Goal: Transaction & Acquisition: Purchase product/service

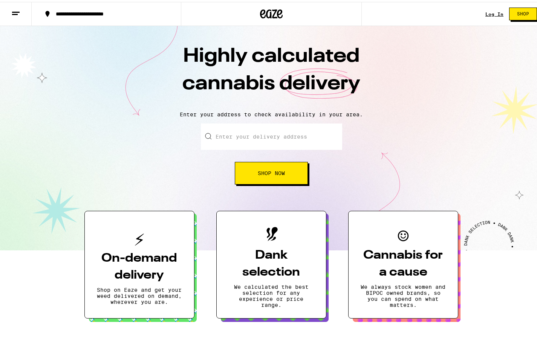
click at [493, 15] on div "Log In Shop" at bounding box center [513, 12] width 57 height 24
click at [492, 11] on link "Log In" at bounding box center [494, 12] width 18 height 5
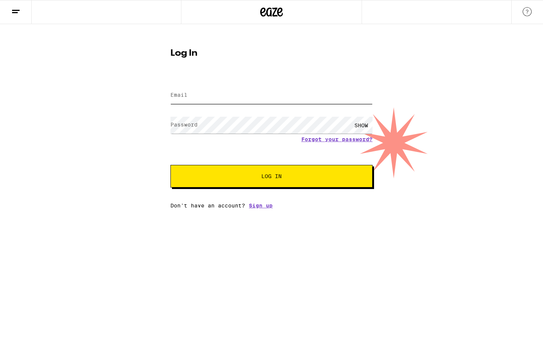
click at [205, 101] on input "Email" at bounding box center [271, 95] width 202 height 17
paste input "[EMAIL_ADDRESS][DOMAIN_NAME]"
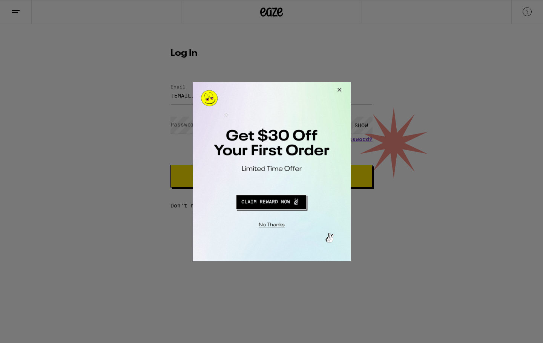
type input "[EMAIL_ADDRESS][DOMAIN_NAME]"
drag, startPoint x: 338, startPoint y: 88, endPoint x: 339, endPoint y: 94, distance: 6.4
click at [338, 88] on button "Close Modal" at bounding box center [338, 91] width 20 height 18
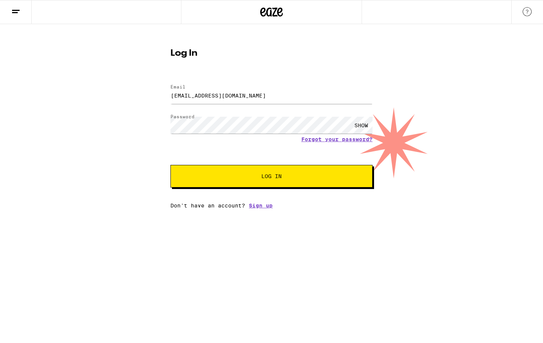
click at [246, 173] on button "Log In" at bounding box center [271, 176] width 202 height 23
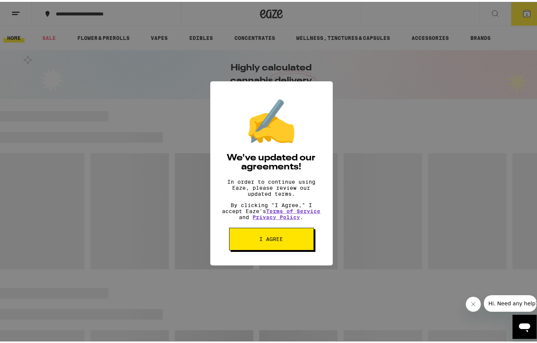
click at [276, 240] on button "I agree" at bounding box center [271, 237] width 85 height 23
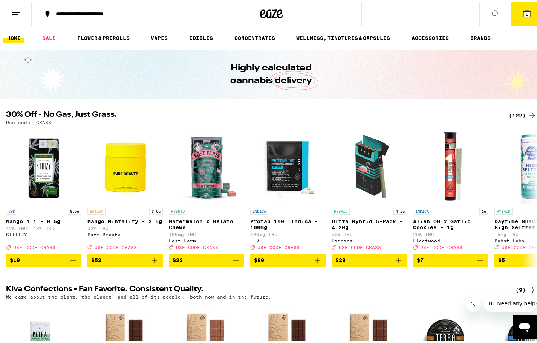
click at [121, 14] on div "**********" at bounding box center [110, 11] width 116 height 5
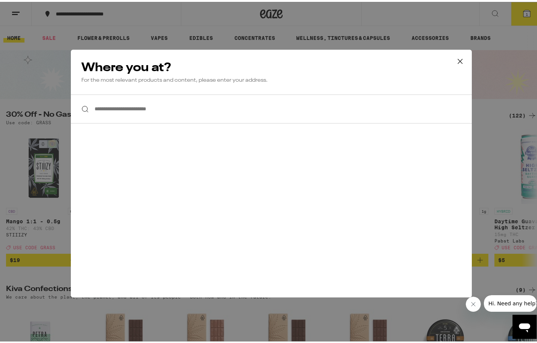
click at [126, 119] on input "**********" at bounding box center [271, 107] width 401 height 29
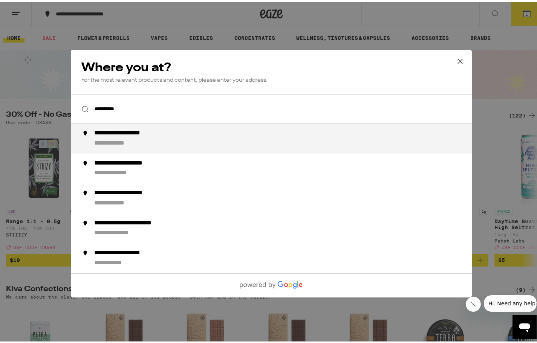
click at [187, 141] on div "**********" at bounding box center [286, 137] width 384 height 18
type input "**********"
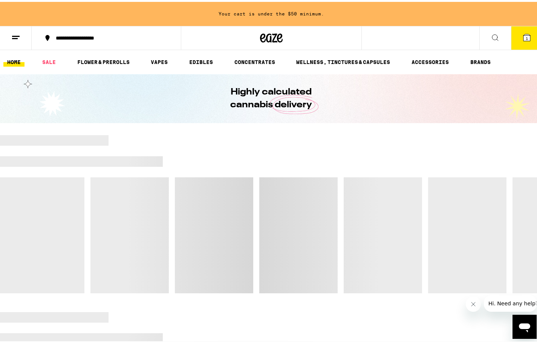
click at [529, 32] on button "1" at bounding box center [527, 35] width 32 height 23
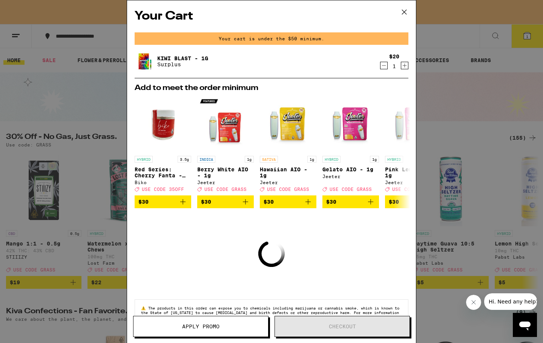
click at [404, 11] on icon at bounding box center [403, 11] width 11 height 11
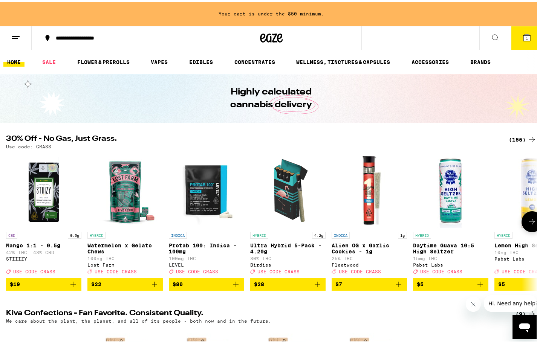
click at [43, 207] on img "Open page for Mango 1:1 - 0.5g from STIIIZY" at bounding box center [43, 188] width 75 height 75
click at [529, 223] on icon at bounding box center [532, 220] width 9 height 9
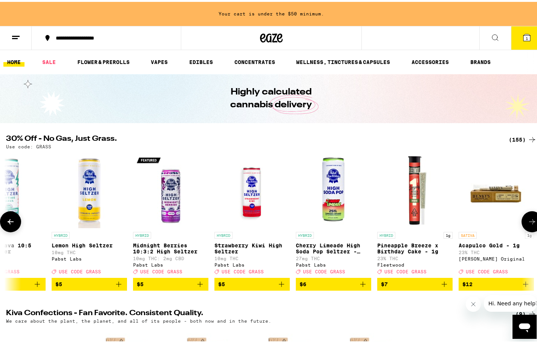
click at [528, 224] on icon at bounding box center [532, 220] width 9 height 9
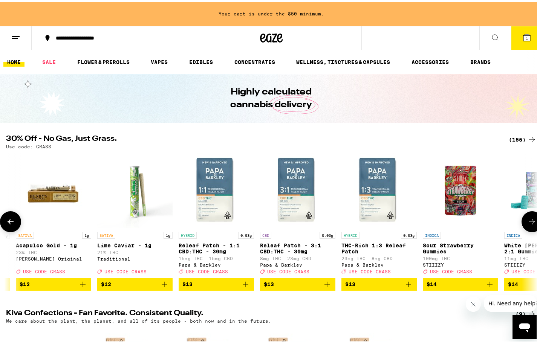
click at [471, 182] on img "Open page for Sour Strawberry Gummies from STIIIZY" at bounding box center [460, 188] width 75 height 75
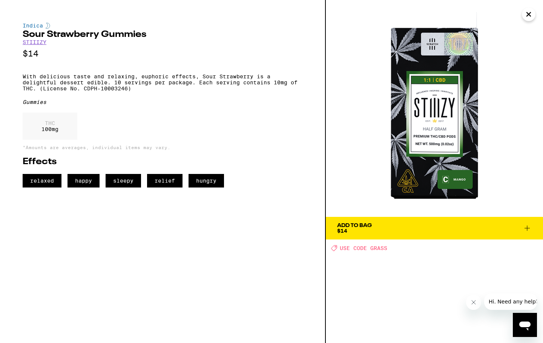
click at [528, 13] on icon "Close" at bounding box center [528, 14] width 9 height 11
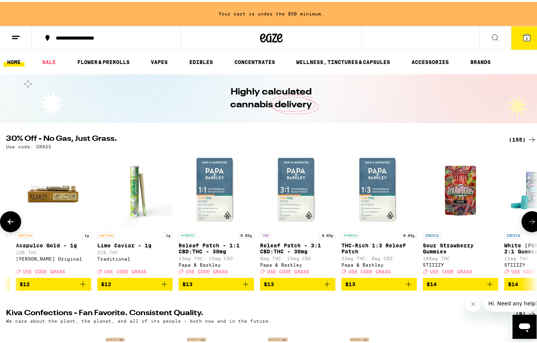
click at [456, 287] on span "$14" at bounding box center [461, 282] width 68 height 9
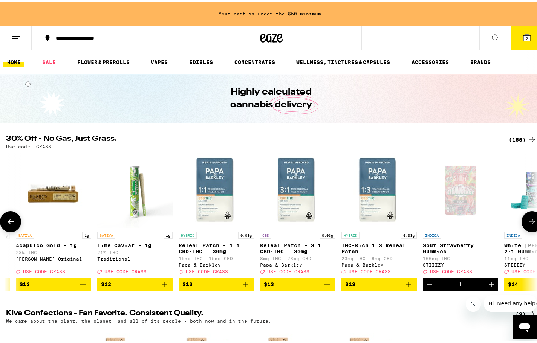
click at [528, 219] on icon at bounding box center [532, 220] width 9 height 9
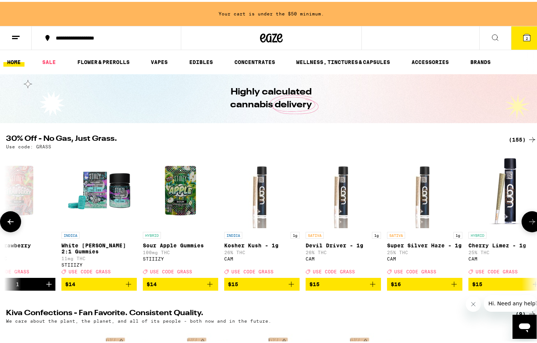
click at [530, 225] on icon at bounding box center [532, 220] width 9 height 9
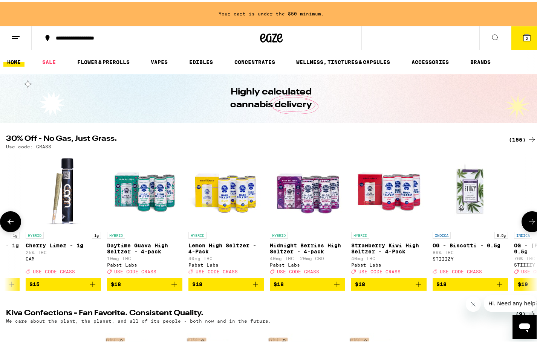
click at [533, 227] on button at bounding box center [532, 220] width 21 height 21
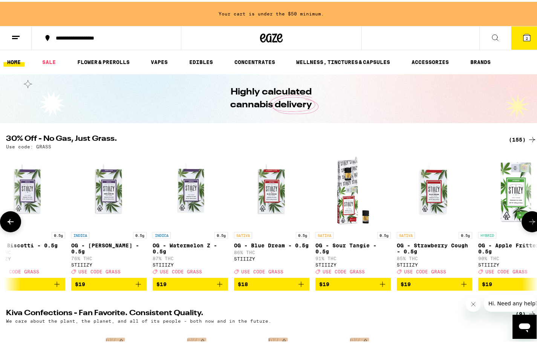
click at [530, 217] on button at bounding box center [532, 220] width 21 height 21
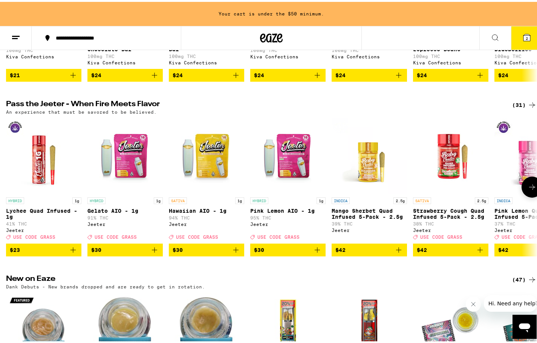
scroll to position [415, 0]
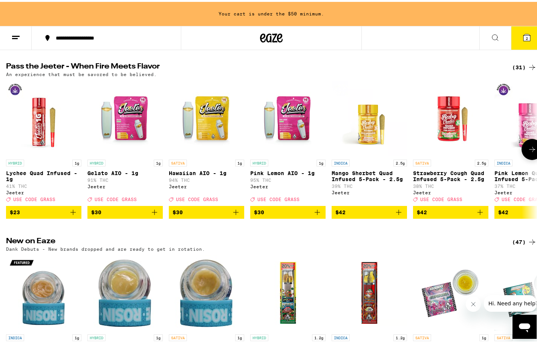
click at [528, 152] on icon at bounding box center [532, 147] width 9 height 9
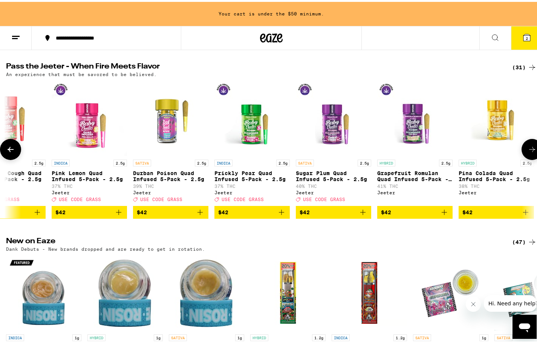
click at [528, 152] on icon at bounding box center [532, 147] width 9 height 9
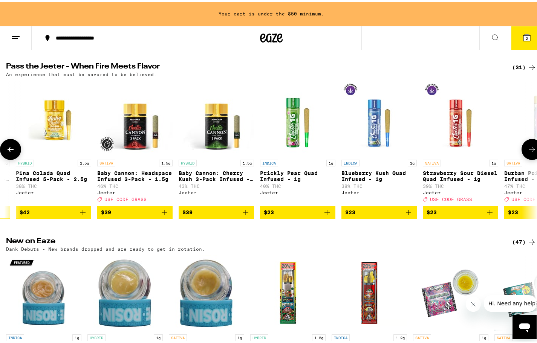
click at [528, 152] on icon at bounding box center [532, 147] width 9 height 9
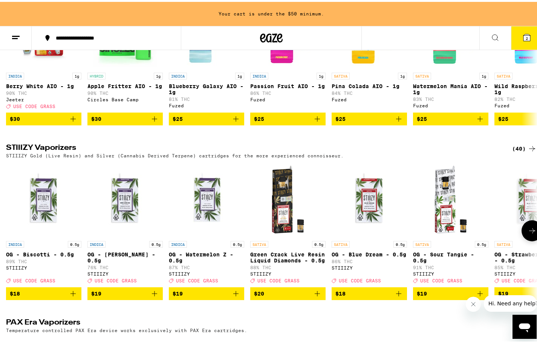
scroll to position [1470, 0]
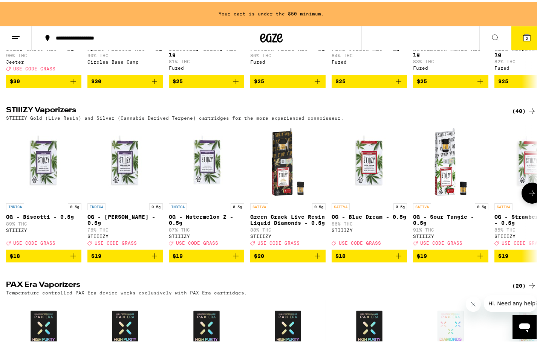
click at [536, 202] on button at bounding box center [532, 191] width 21 height 21
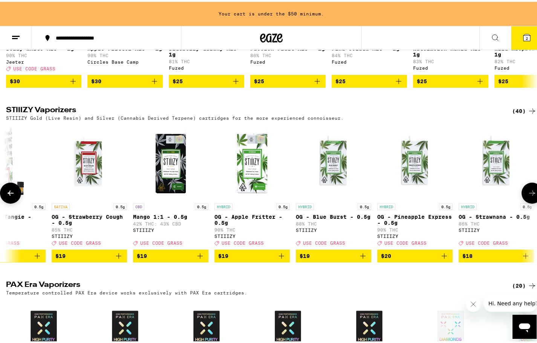
click at [164, 198] on img "Open page for Mango 1:1 - 0.5g from STIIIZY" at bounding box center [170, 159] width 75 height 75
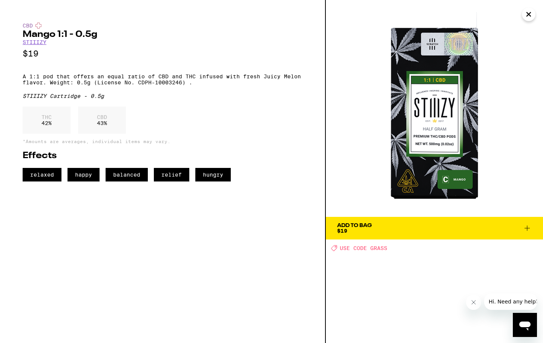
click at [432, 149] on img at bounding box center [434, 108] width 217 height 217
click at [533, 9] on img at bounding box center [434, 108] width 217 height 217
click at [530, 17] on icon "Close" at bounding box center [528, 14] width 9 height 11
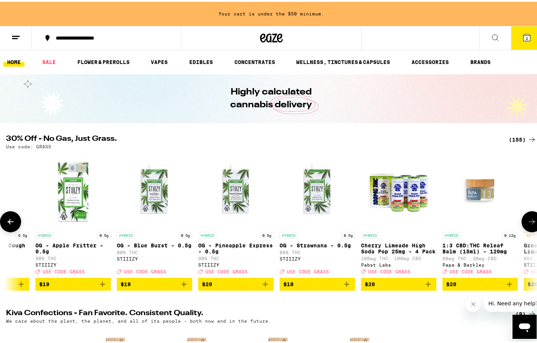
click at [8, 220] on icon at bounding box center [10, 220] width 9 height 9
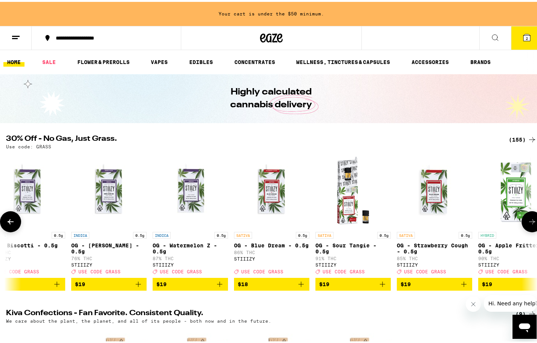
click at [6, 219] on icon at bounding box center [10, 220] width 9 height 9
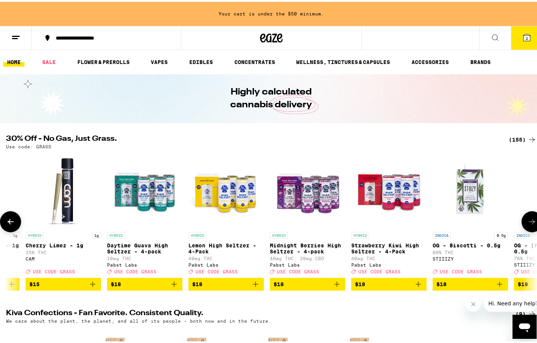
click at [6, 219] on icon at bounding box center [10, 220] width 9 height 9
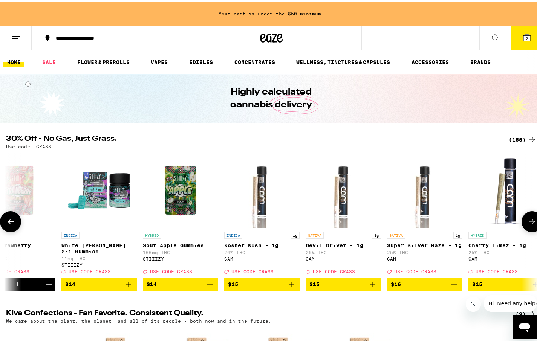
click at [6, 219] on button at bounding box center [10, 220] width 21 height 21
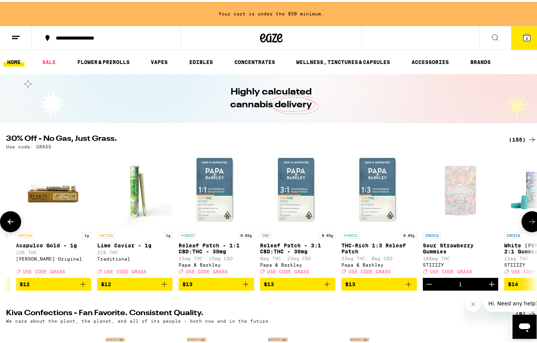
click at [6, 218] on button at bounding box center [10, 220] width 21 height 21
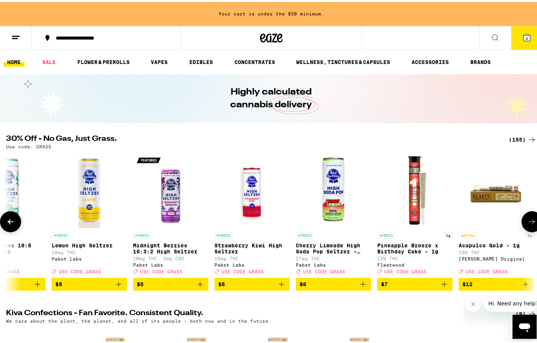
click at [4, 216] on button at bounding box center [10, 220] width 21 height 21
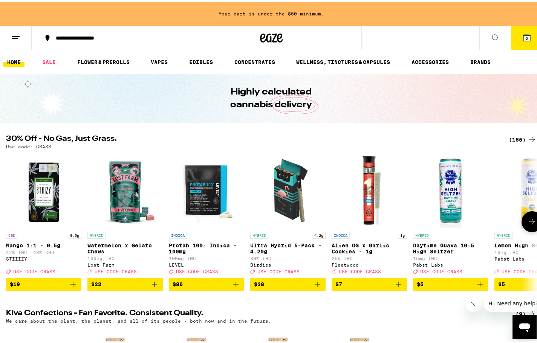
click at [6, 216] on div at bounding box center [10, 220] width 21 height 21
click at [528, 223] on icon at bounding box center [532, 220] width 9 height 9
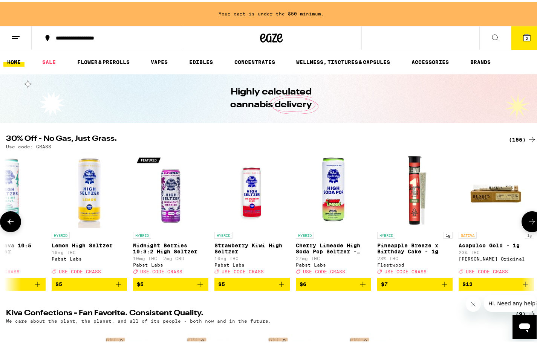
click at [528, 224] on icon at bounding box center [532, 220] width 9 height 9
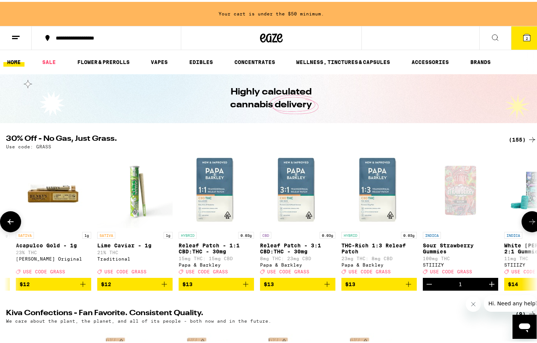
click at [529, 222] on icon at bounding box center [532, 220] width 9 height 9
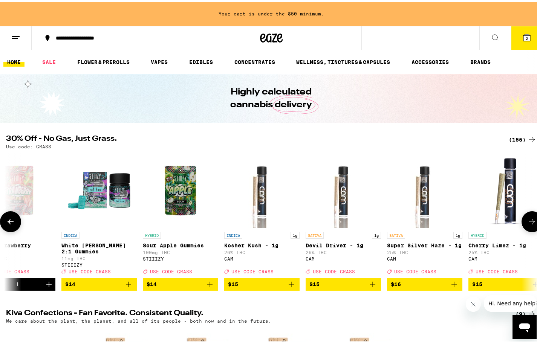
click at [530, 222] on icon at bounding box center [532, 220] width 9 height 9
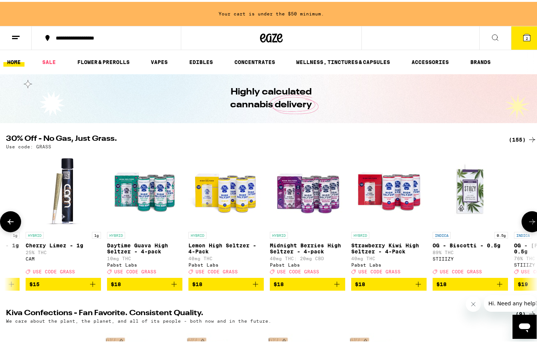
click at [531, 222] on icon at bounding box center [532, 220] width 9 height 9
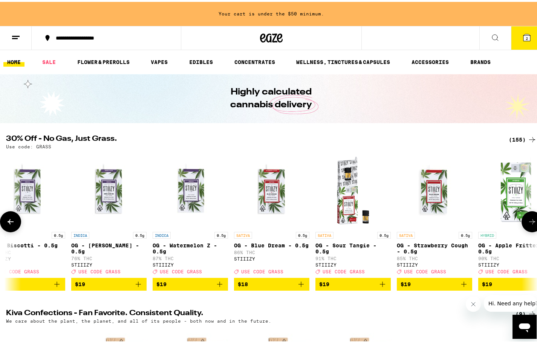
click at [529, 222] on icon at bounding box center [532, 220] width 9 height 9
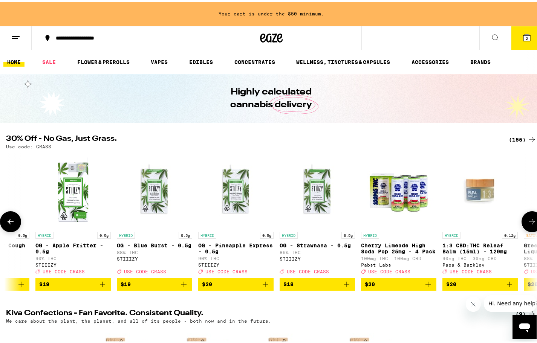
click at [528, 224] on icon at bounding box center [532, 220] width 9 height 9
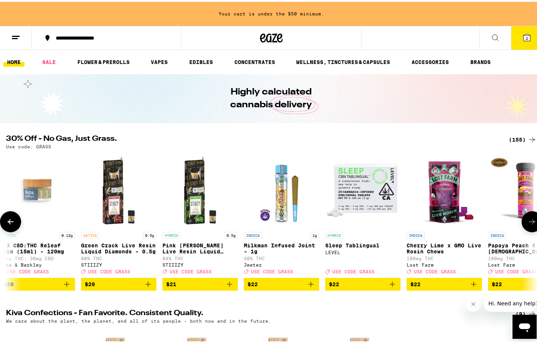
click at [529, 225] on icon at bounding box center [532, 220] width 9 height 9
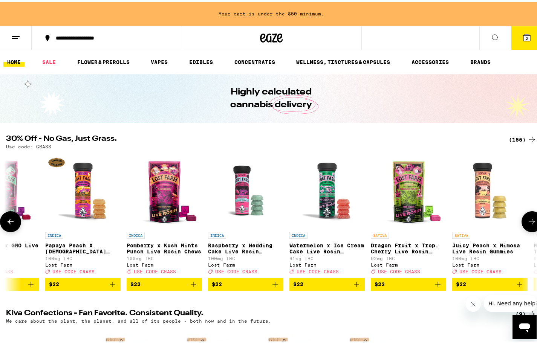
click at [530, 221] on icon at bounding box center [532, 220] width 9 height 9
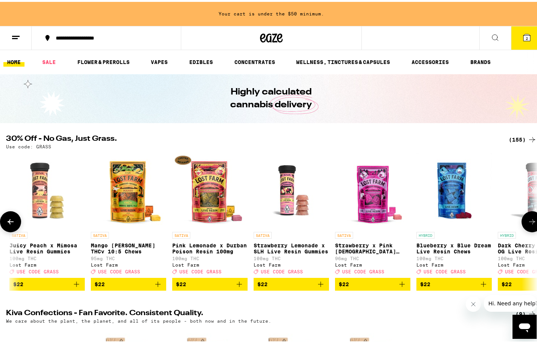
click at [530, 220] on icon at bounding box center [532, 220] width 9 height 9
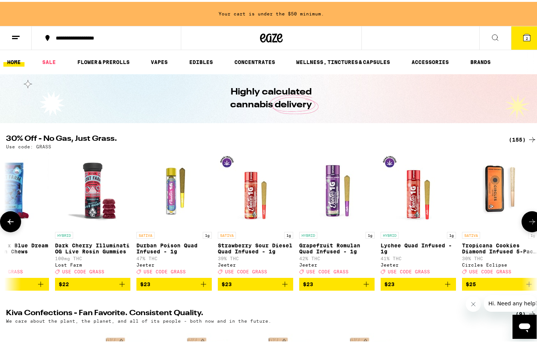
click at [530, 219] on icon at bounding box center [532, 220] width 9 height 9
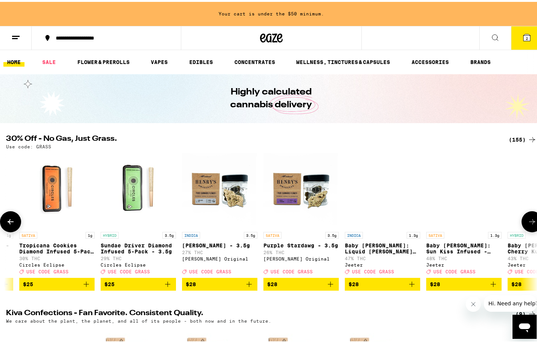
click at [530, 219] on icon at bounding box center [532, 220] width 9 height 9
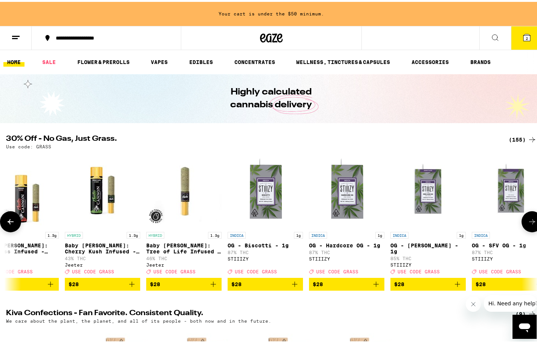
click at [530, 219] on icon at bounding box center [532, 220] width 9 height 9
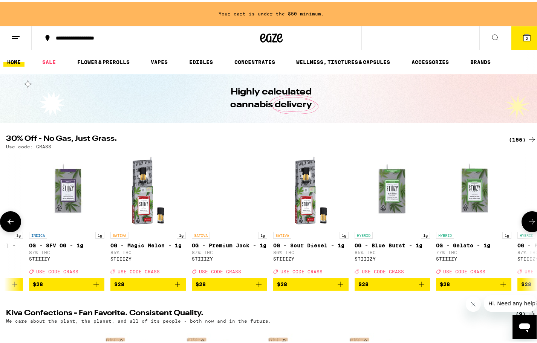
click at [528, 222] on icon at bounding box center [532, 220] width 9 height 9
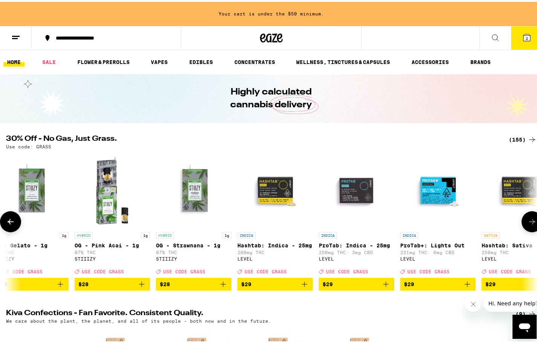
click at [528, 222] on icon at bounding box center [532, 220] width 9 height 9
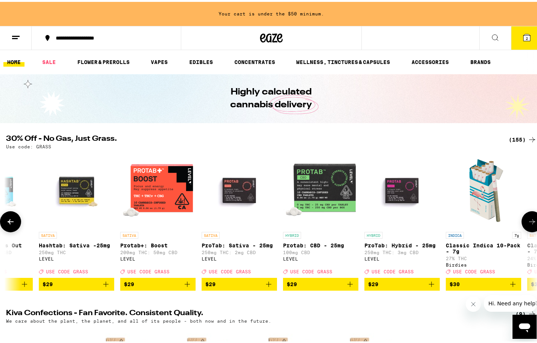
click at [529, 223] on icon at bounding box center [532, 219] width 6 height 5
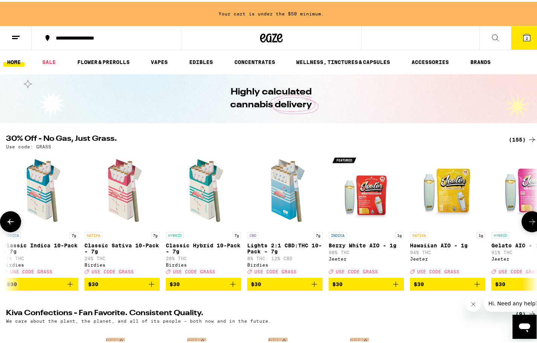
click at [528, 224] on icon at bounding box center [532, 220] width 9 height 9
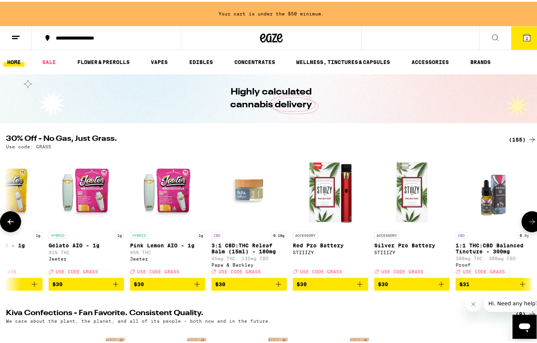
click at [528, 225] on icon at bounding box center [532, 220] width 9 height 9
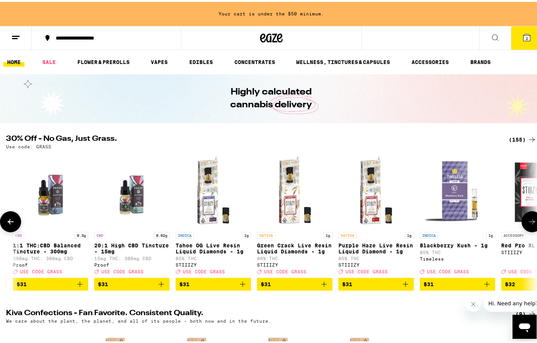
click at [449, 190] on img "Open page for Blackberry Kush - 1g from Timeless" at bounding box center [457, 188] width 75 height 75
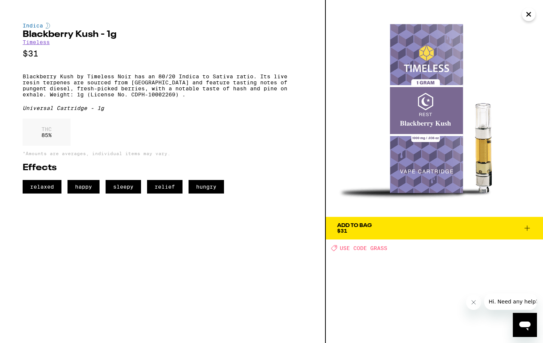
click at [379, 228] on span "Add To Bag $31" at bounding box center [434, 228] width 194 height 11
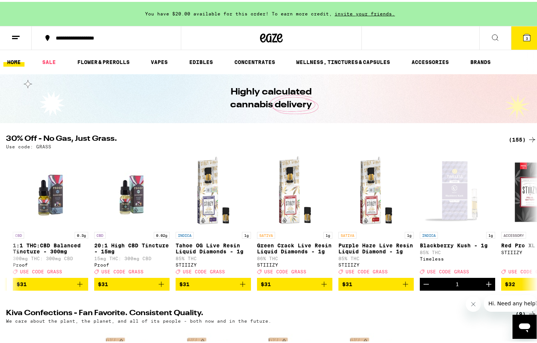
click at [526, 37] on span "3" at bounding box center [527, 36] width 2 height 5
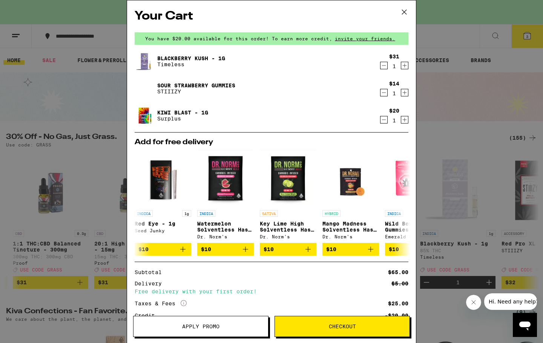
click at [406, 9] on icon at bounding box center [403, 11] width 11 height 11
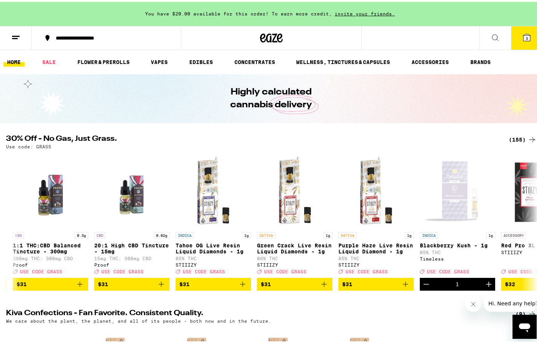
click at [528, 38] on button "3" at bounding box center [527, 35] width 32 height 23
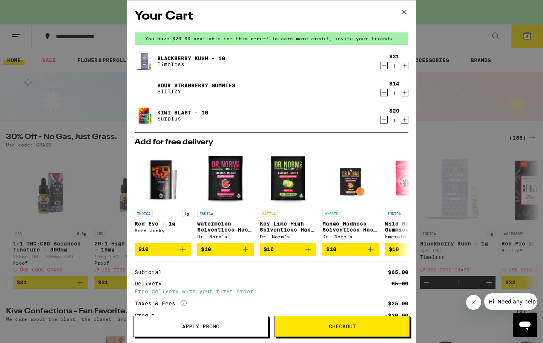
click at [310, 329] on button "Checkout" at bounding box center [341, 326] width 135 height 21
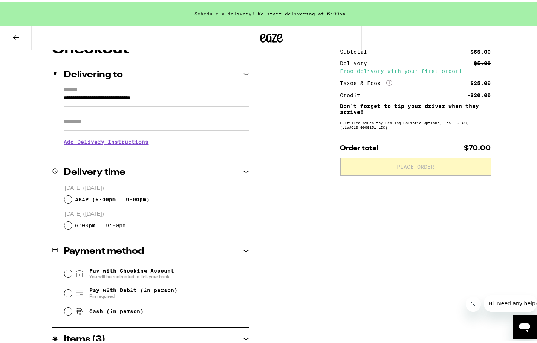
scroll to position [164, 0]
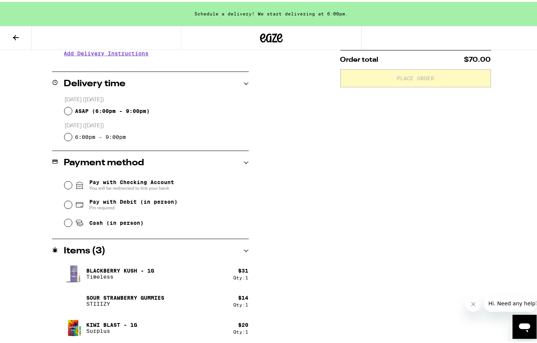
click at [169, 182] on span "Pay with Checking Account You will be redirected to link your bank" at bounding box center [131, 184] width 85 height 12
click at [72, 182] on input "Pay with Checking Account You will be redirected to link your bank" at bounding box center [68, 184] width 8 height 8
click at [65, 141] on div "6:00pm - 9:00pm" at bounding box center [156, 135] width 184 height 15
click at [65, 135] on input "6:00pm - 9:00pm" at bounding box center [68, 136] width 8 height 8
radio input "true"
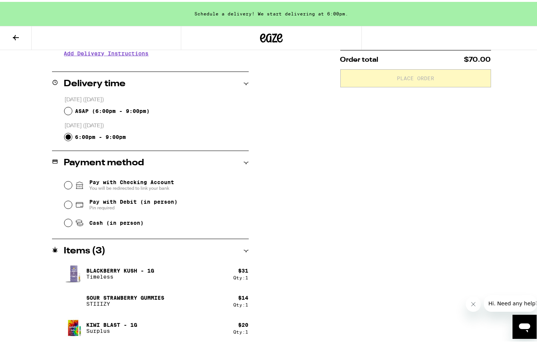
drag, startPoint x: 70, startPoint y: 213, endPoint x: 66, endPoint y: 219, distance: 6.9
click at [68, 213] on div "Pay with Debit (in person) Pin required" at bounding box center [156, 203] width 184 height 20
click at [66, 220] on input "Cash (in person)" at bounding box center [68, 221] width 8 height 8
radio input "true"
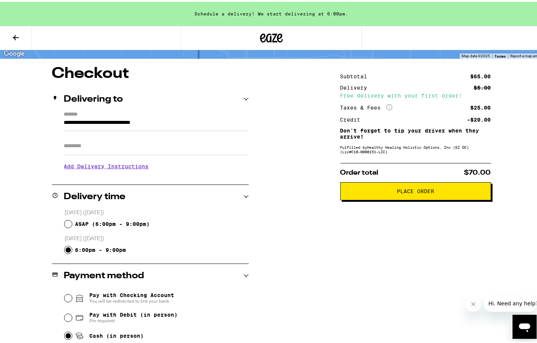
scroll to position [0, 0]
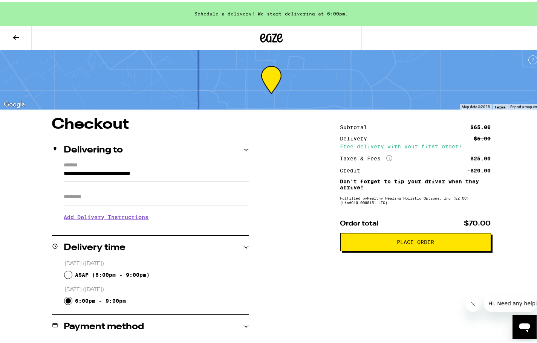
click at [13, 32] on icon at bounding box center [15, 35] width 9 height 9
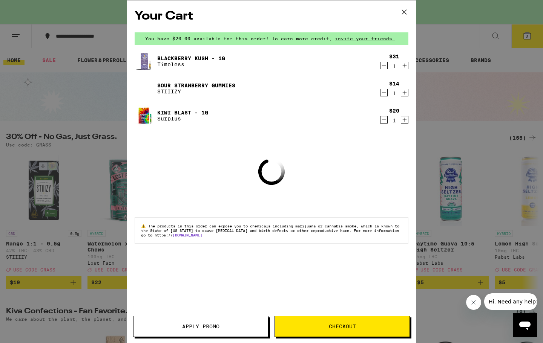
click at [397, 9] on button at bounding box center [403, 12] width 23 height 24
click at [407, 12] on icon at bounding box center [403, 11] width 11 height 11
click at [404, 12] on icon at bounding box center [403, 11] width 11 height 11
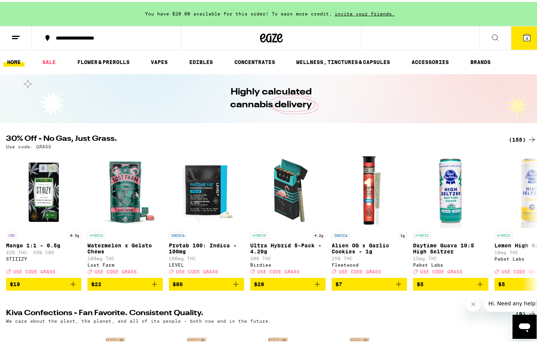
click at [12, 30] on button at bounding box center [16, 36] width 32 height 24
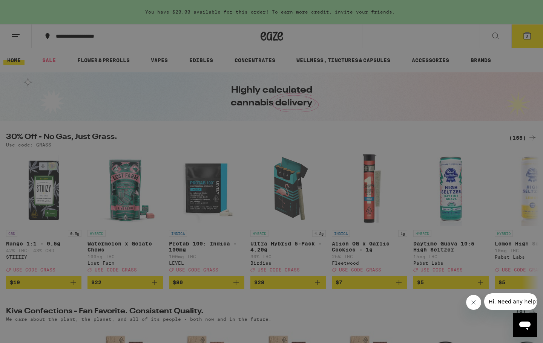
click at [74, 205] on link "Order History" at bounding box center [104, 202] width 132 height 9
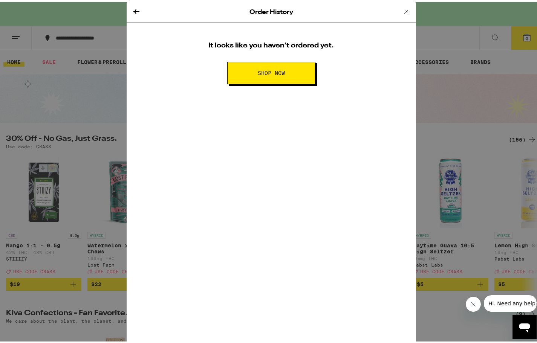
click at [402, 12] on icon at bounding box center [406, 9] width 9 height 9
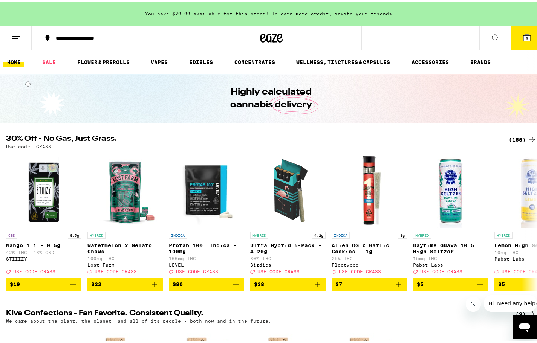
click at [364, 15] on div "You have $20.00 available for this order! To earn more credit, invite your frie…" at bounding box center [271, 12] width 543 height 24
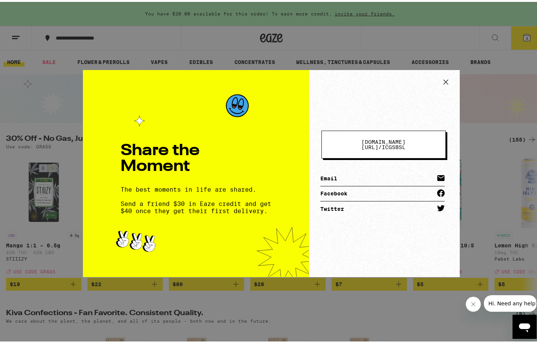
click at [84, 172] on div "Share the Moment The best moments in life are shared. Send a friend $30 in Eaze…" at bounding box center [196, 171] width 226 height 207
click at [444, 79] on icon at bounding box center [446, 80] width 5 height 5
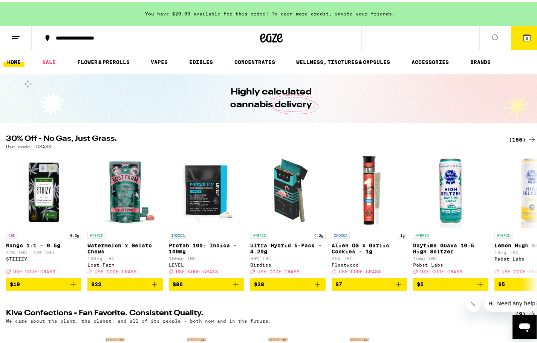
click at [531, 33] on button "3" at bounding box center [527, 35] width 32 height 23
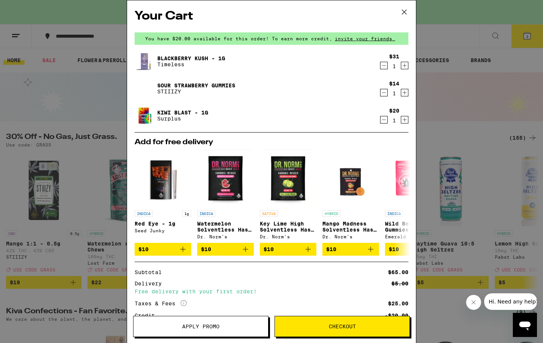
click at [198, 31] on div "Your Cart You have $20.00 available for this order! To earn more credit, invite…" at bounding box center [271, 160] width 289 height 320
click at [195, 37] on span "You have $20.00 available for this order! To earn more credit," at bounding box center [238, 38] width 187 height 5
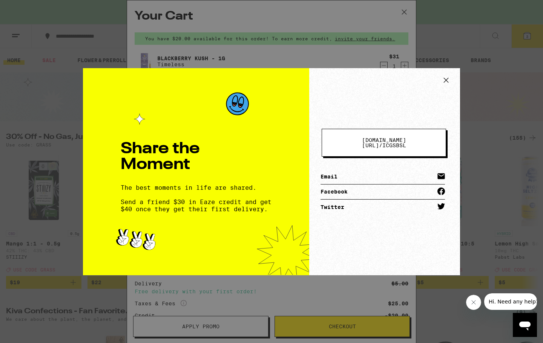
click at [365, 141] on span "eaze.com/share/l /" at bounding box center [384, 142] width 44 height 11
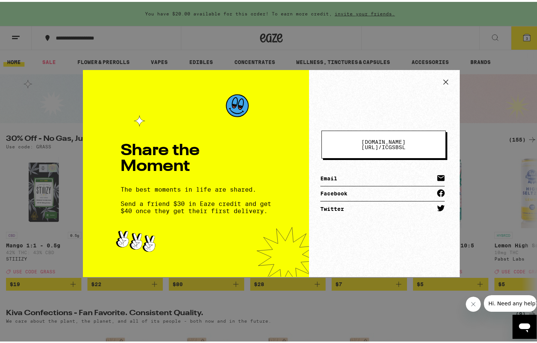
click at [451, 79] on div "eaze.com/share/l / icgsbsl Email Facebook Twitter" at bounding box center [384, 171] width 151 height 207
click at [443, 78] on icon at bounding box center [445, 80] width 11 height 11
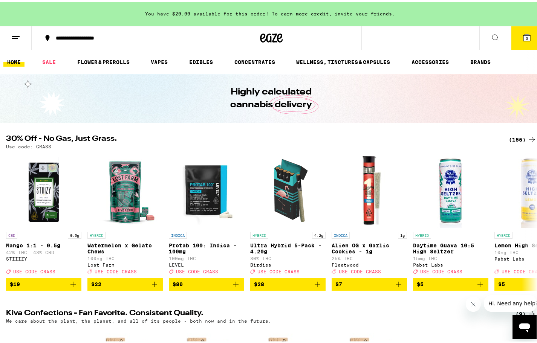
click at [10, 43] on button at bounding box center [16, 36] width 32 height 24
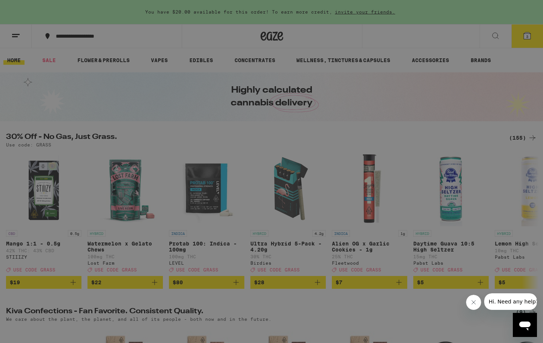
click at [69, 204] on link "Order History" at bounding box center [104, 202] width 132 height 9
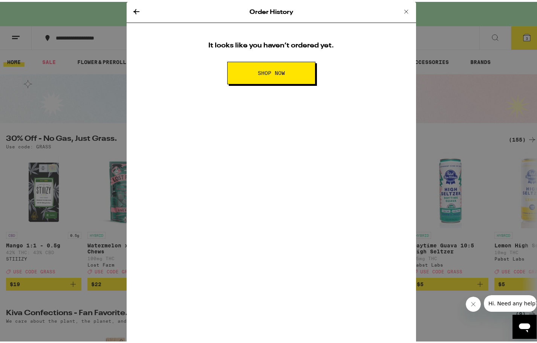
click at [132, 8] on icon at bounding box center [136, 9] width 9 height 9
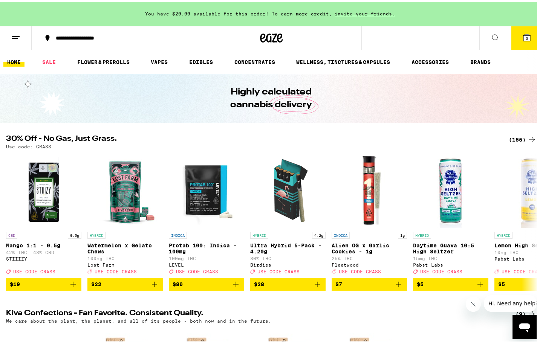
click at [20, 38] on icon at bounding box center [15, 35] width 9 height 9
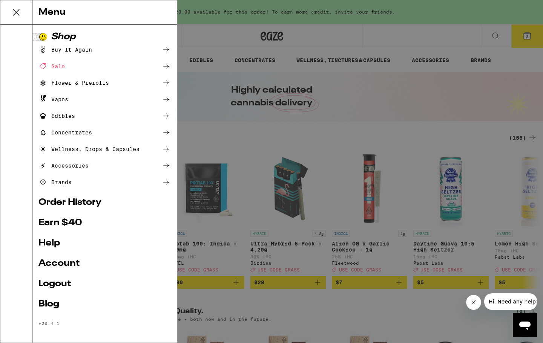
click at [76, 268] on link "Account" at bounding box center [104, 263] width 132 height 9
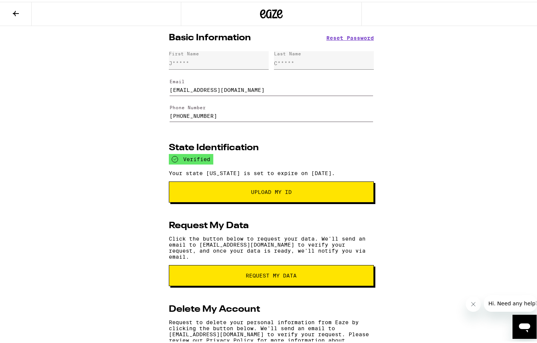
scroll to position [38, 0]
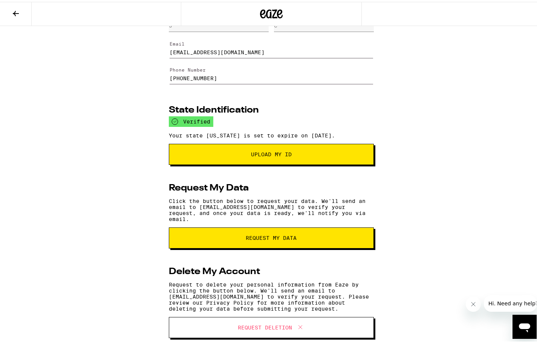
drag, startPoint x: 274, startPoint y: 51, endPoint x: 143, endPoint y: 50, distance: 131.2
click at [143, 50] on div "Basic Information Reset Password First Name J***** Last Name C***** Email hoopd…" at bounding box center [271, 170] width 543 height 369
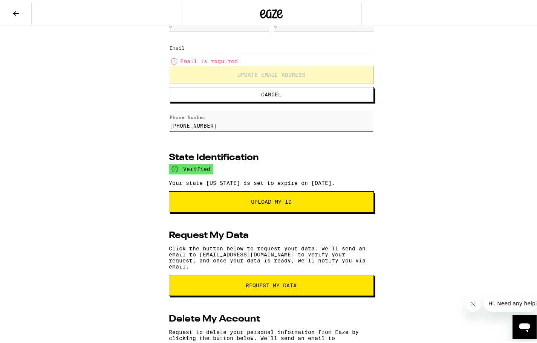
paste input "wodixa8353@dawhe.com"
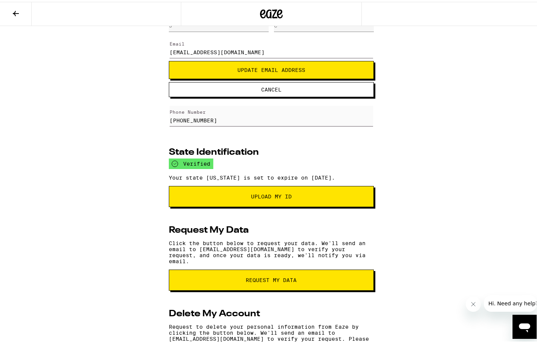
type input "wodixa8353@dawhe.com"
click at [237, 67] on span "Update Email Address" at bounding box center [271, 68] width 68 height 5
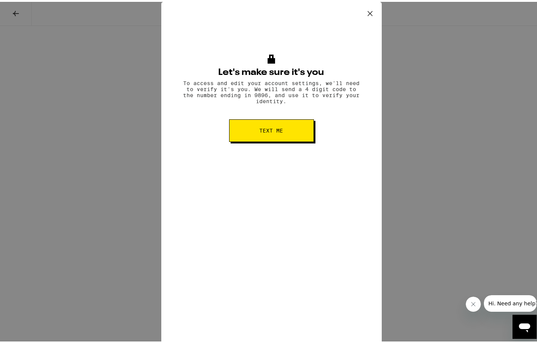
click at [372, 6] on icon at bounding box center [369, 11] width 11 height 11
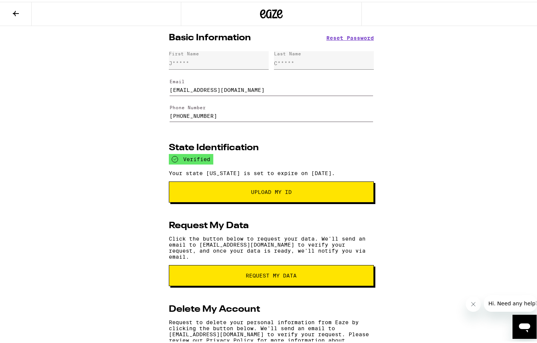
drag, startPoint x: 188, startPoint y: 110, endPoint x: 161, endPoint y: 109, distance: 26.4
click at [163, 110] on div "Basic Information Reset Password First Name J***** Last Name C***** Email hoopd…" at bounding box center [271, 208] width 217 height 369
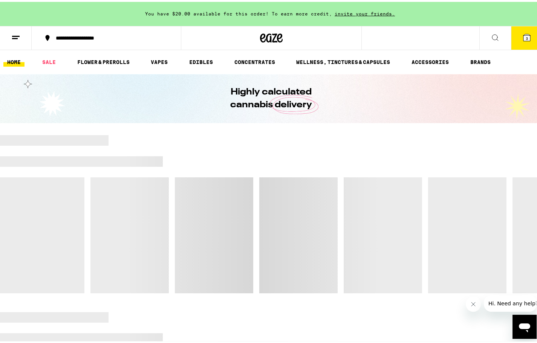
click at [9, 39] on button at bounding box center [16, 36] width 32 height 24
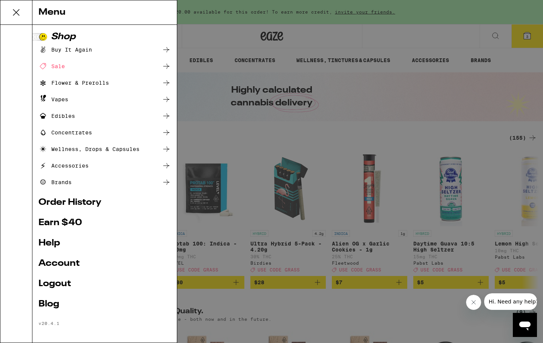
click at [56, 286] on link "Logout" at bounding box center [104, 284] width 132 height 9
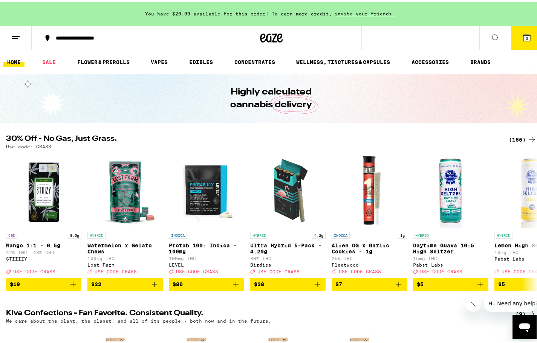
drag, startPoint x: 514, startPoint y: 29, endPoint x: 516, endPoint y: 32, distance: 3.9
click at [514, 29] on button "3" at bounding box center [527, 35] width 32 height 23
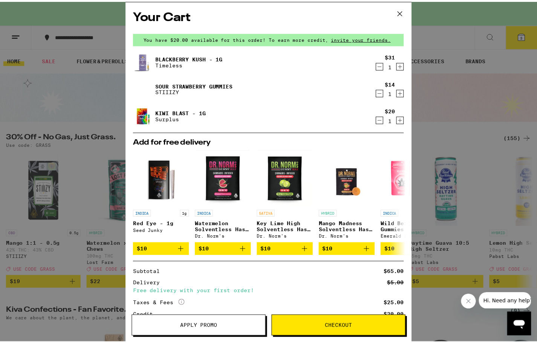
scroll to position [61, 0]
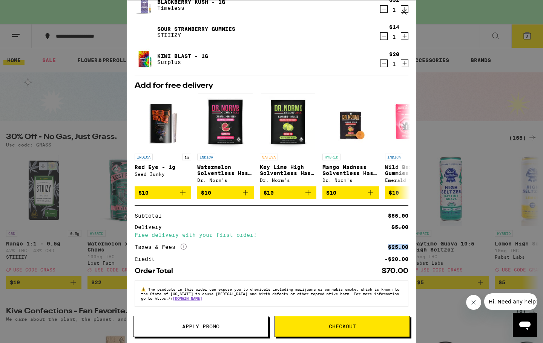
drag, startPoint x: 372, startPoint y: 245, endPoint x: 402, endPoint y: 245, distance: 29.8
click at [402, 245] on div "Taxes & Fees More Info $25.00" at bounding box center [272, 247] width 274 height 7
click at [339, 318] on button "Checkout" at bounding box center [341, 326] width 135 height 21
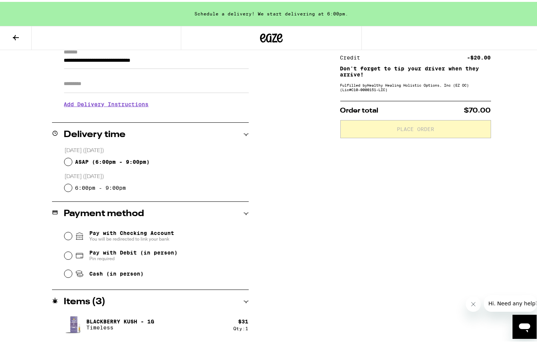
scroll to position [164, 0]
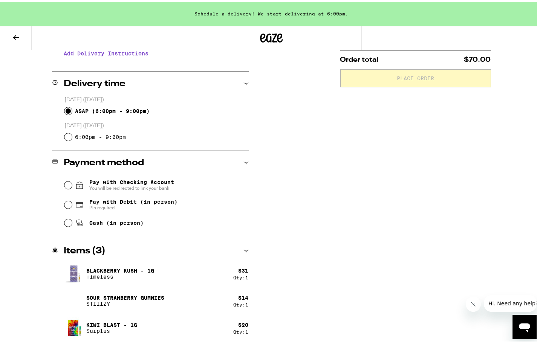
click at [66, 109] on input "ASAP ( 6:00pm - 9:00pm )" at bounding box center [68, 110] width 8 height 8
radio input "true"
click at [140, 205] on span "Pin required" at bounding box center [133, 206] width 88 height 6
click at [72, 205] on input "Pay with Debit (in person) Pin required" at bounding box center [68, 203] width 8 height 8
radio input "true"
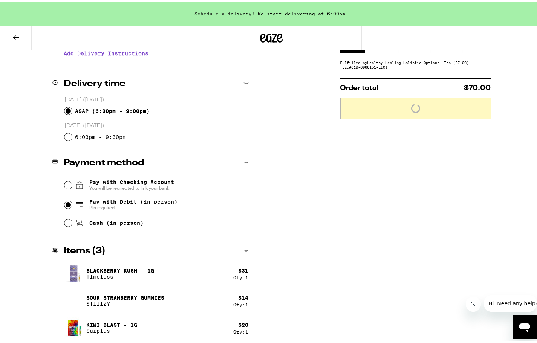
scroll to position [126, 0]
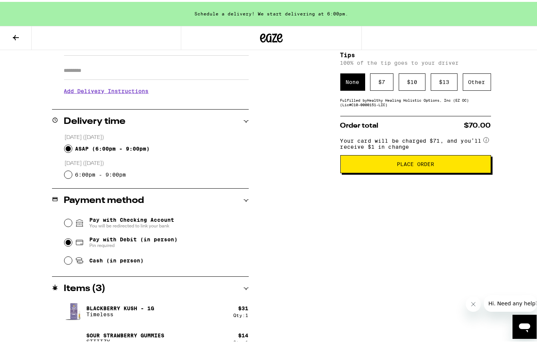
click at [401, 165] on span "Place Order" at bounding box center [415, 162] width 37 height 5
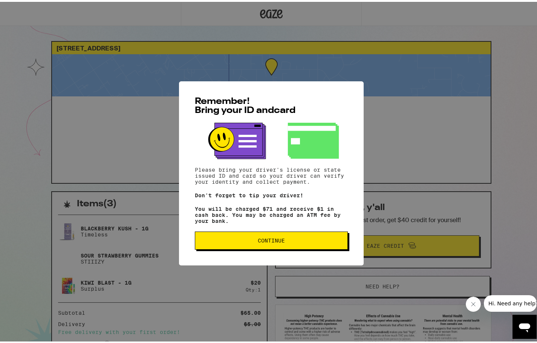
click at [397, 164] on div "Remember! Bring your ID and card Please bring your driver's license or state is…" at bounding box center [271, 171] width 543 height 343
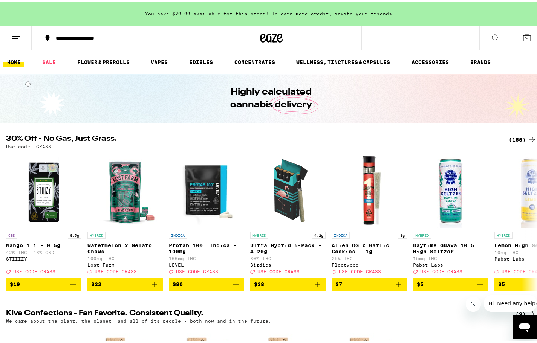
click at [16, 33] on icon at bounding box center [15, 35] width 9 height 9
click at [21, 40] on button at bounding box center [16, 36] width 32 height 24
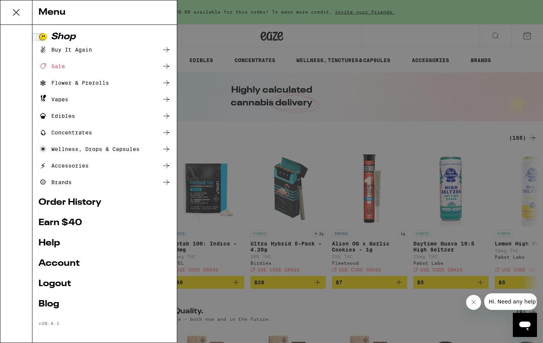
click at [82, 207] on link "Order History" at bounding box center [104, 202] width 132 height 9
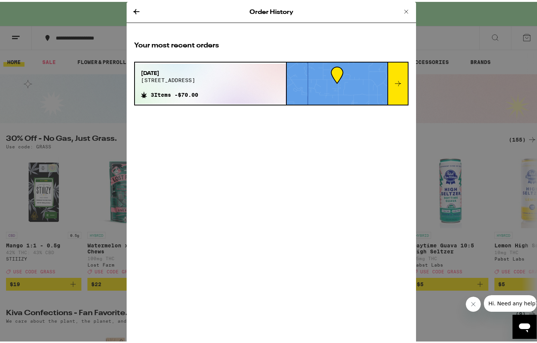
click at [368, 86] on div at bounding box center [337, 82] width 101 height 42
click at [397, 86] on icon at bounding box center [398, 81] width 9 height 9
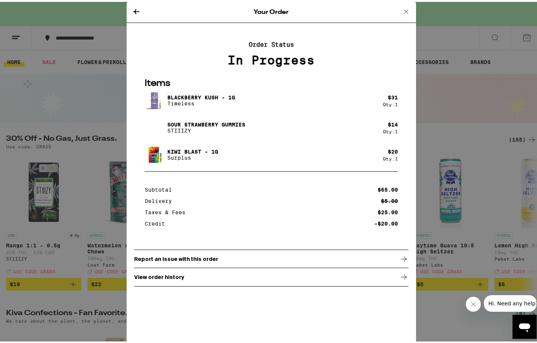
click at [222, 262] on div "Report an issue with this order" at bounding box center [271, 257] width 274 height 19
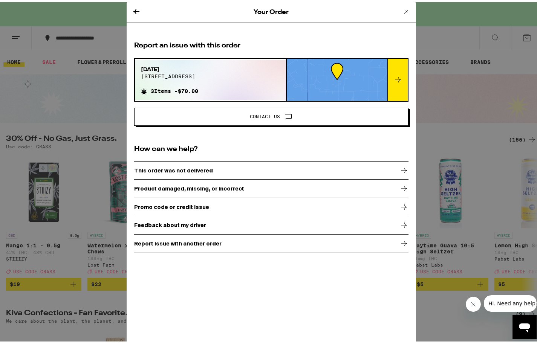
click at [134, 9] on icon at bounding box center [136, 9] width 6 height 5
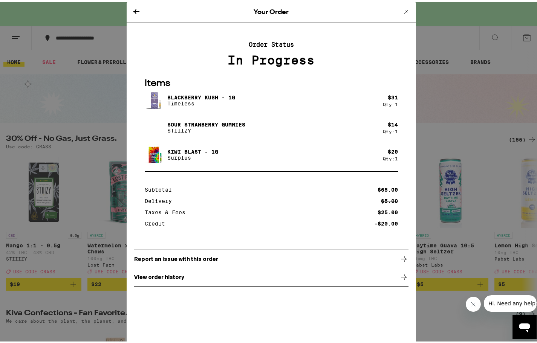
click at [182, 279] on div "View order history" at bounding box center [271, 275] width 274 height 19
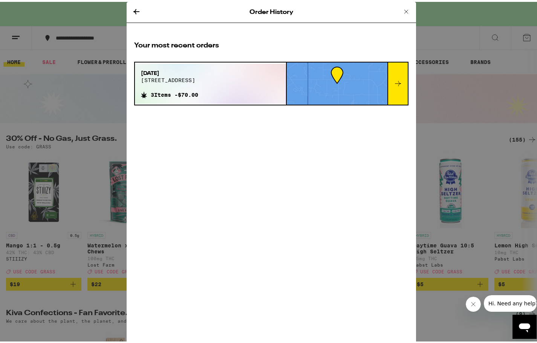
click at [394, 88] on div at bounding box center [397, 82] width 20 height 42
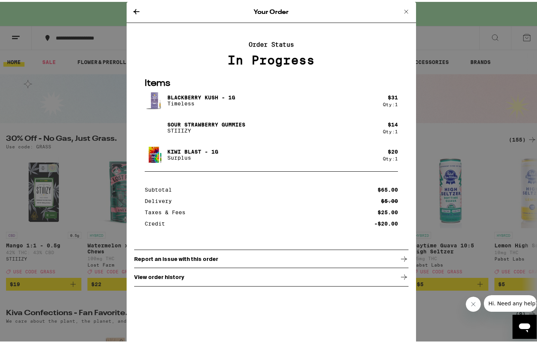
click at [223, 262] on div "Report an issue with this order" at bounding box center [271, 257] width 274 height 19
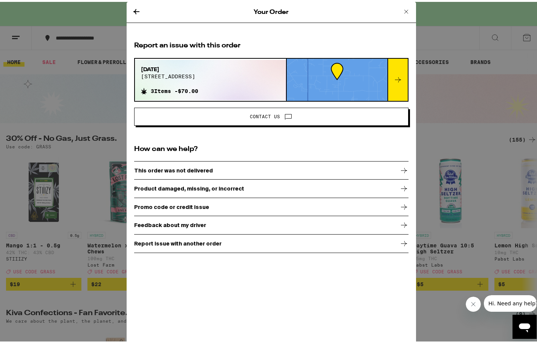
click at [189, 251] on div "Report issue with another order" at bounding box center [271, 242] width 274 height 19
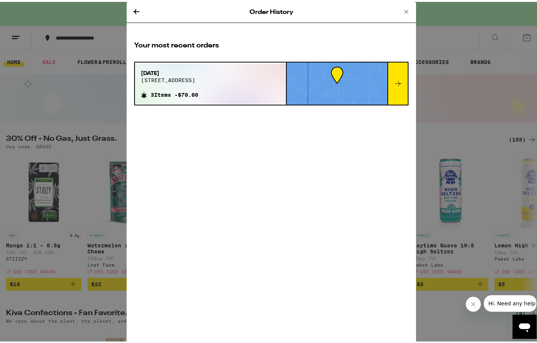
click at [405, 6] on icon at bounding box center [406, 9] width 9 height 9
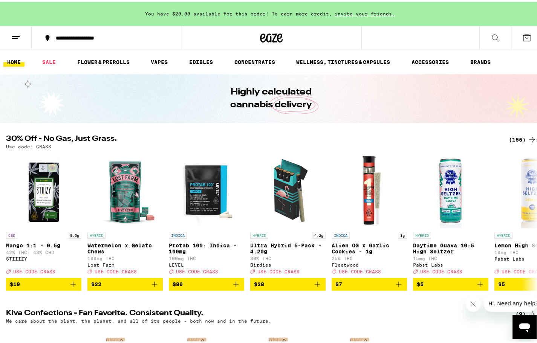
click at [517, 41] on button at bounding box center [527, 35] width 32 height 23
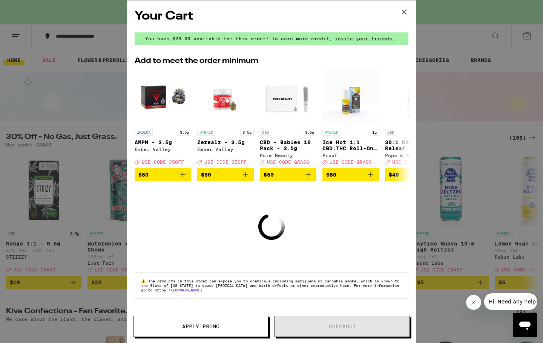
click at [405, 16] on icon at bounding box center [403, 11] width 11 height 11
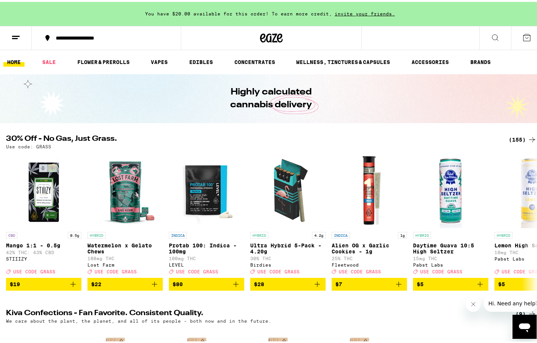
click at [54, 34] on button "**********" at bounding box center [106, 36] width 149 height 23
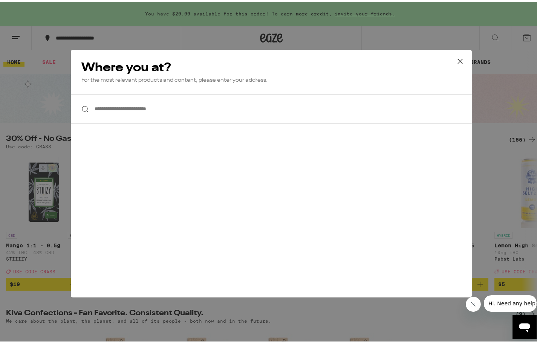
click at [455, 60] on icon at bounding box center [460, 59] width 11 height 11
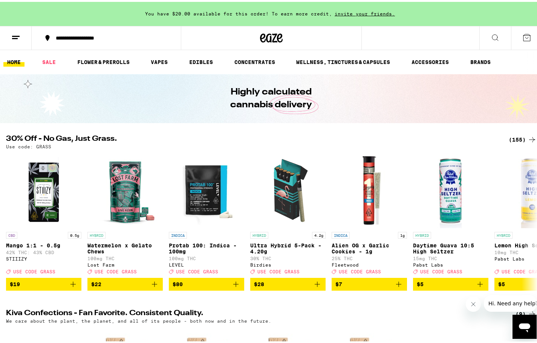
click at [12, 29] on button at bounding box center [16, 36] width 32 height 24
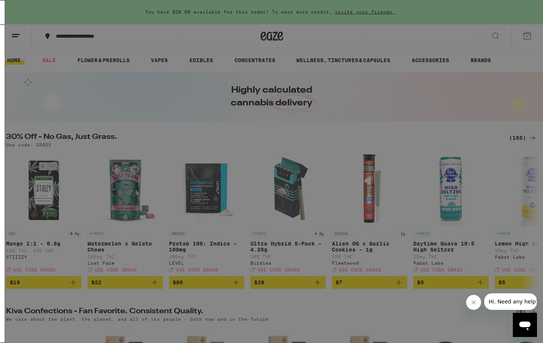
click at [76, 207] on link "Order History" at bounding box center [104, 202] width 132 height 9
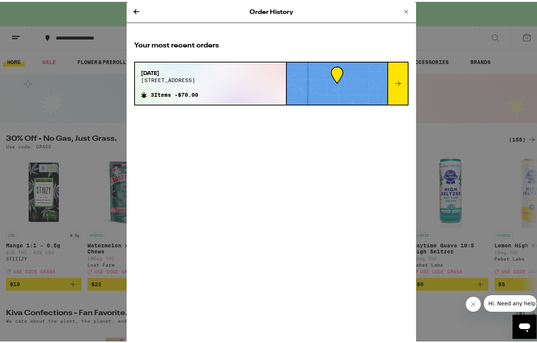
click at [179, 99] on div "[DATE][STREET_ADDRESS] 3 Items - $70.00" at bounding box center [169, 82] width 69 height 40
click at [400, 81] on div at bounding box center [397, 82] width 20 height 42
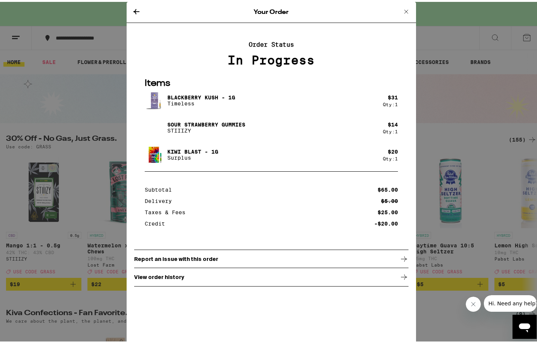
click at [190, 260] on p "Report an issue with this order" at bounding box center [176, 257] width 84 height 6
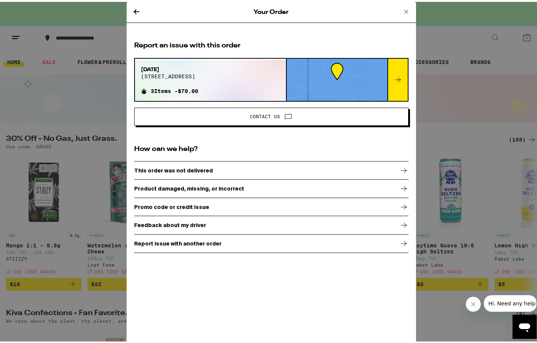
click at [213, 116] on span "Contact Us" at bounding box center [272, 115] width 262 height 10
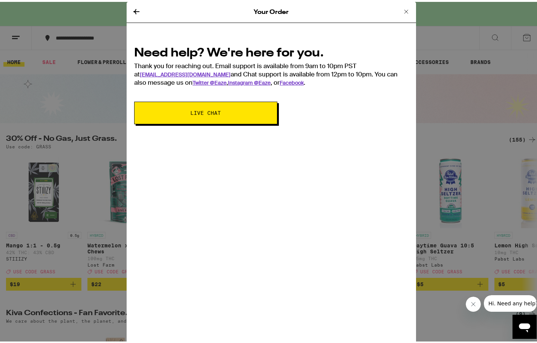
click at [214, 116] on button "Live Chat" at bounding box center [205, 111] width 143 height 23
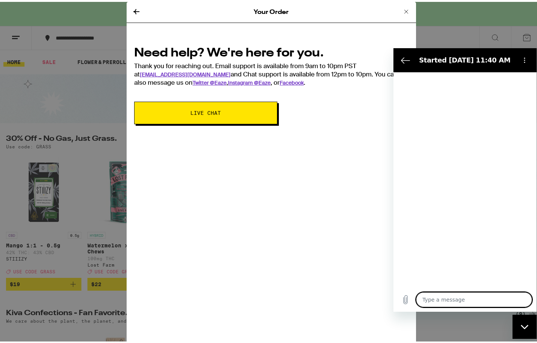
type textarea "x"
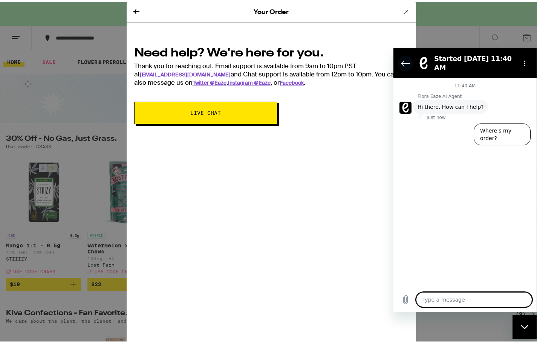
click at [410, 61] on button "Back to the conversation list" at bounding box center [405, 62] width 15 height 15
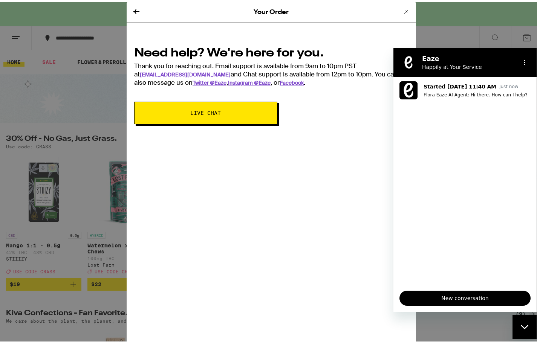
click at [331, 135] on div "Your Order Need help? We're here for you. Thank you for reaching out. Email sup…" at bounding box center [271, 171] width 289 height 343
click at [135, 9] on icon at bounding box center [136, 9] width 6 height 5
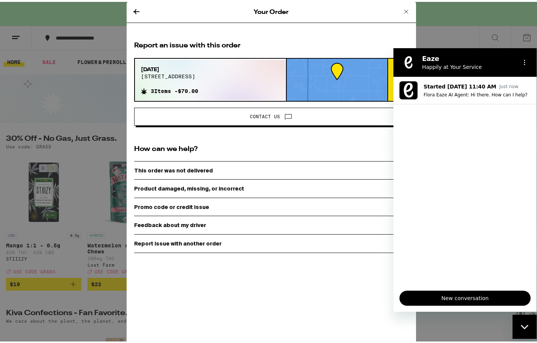
click at [135, 10] on icon at bounding box center [136, 9] width 9 height 9
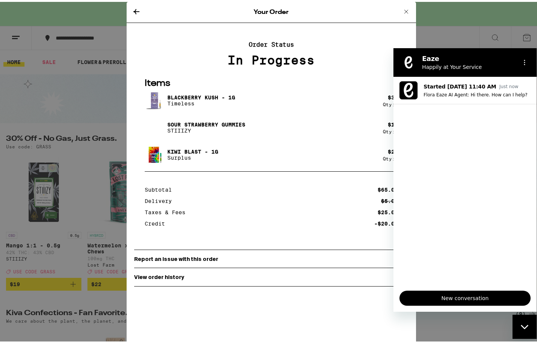
click at [190, 97] on p "Blackberry Kush - 1g" at bounding box center [201, 96] width 68 height 6
click at [322, 47] on div "Order Status In Progress" at bounding box center [271, 52] width 274 height 26
click at [134, 14] on icon at bounding box center [136, 9] width 9 height 9
click at [132, 7] on icon at bounding box center [136, 9] width 9 height 9
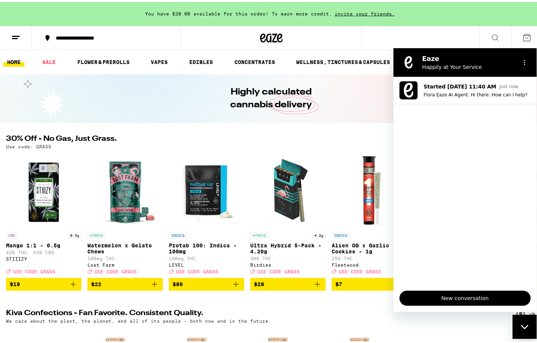
click at [346, 145] on div "Use code: GRASS" at bounding box center [271, 144] width 531 height 5
click at [521, 338] on button "Close messaging window" at bounding box center [525, 327] width 24 height 24
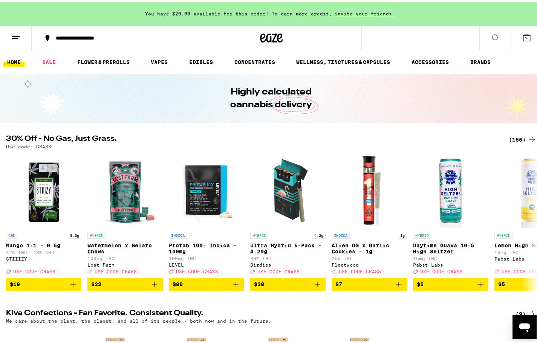
click at [277, 34] on icon at bounding box center [271, 36] width 23 height 14
click at [10, 35] on button at bounding box center [16, 36] width 32 height 24
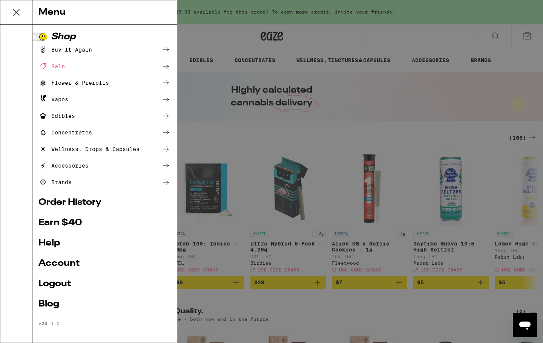
click at [15, 14] on icon at bounding box center [16, 12] width 6 height 6
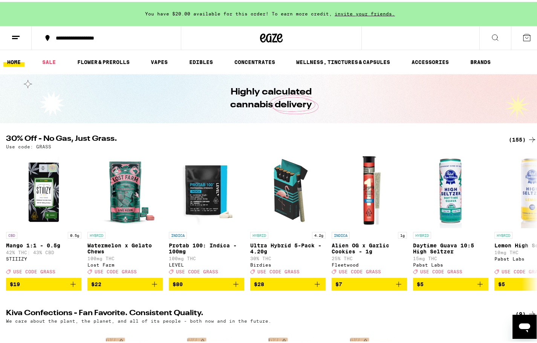
click at [528, 38] on button at bounding box center [527, 35] width 32 height 23
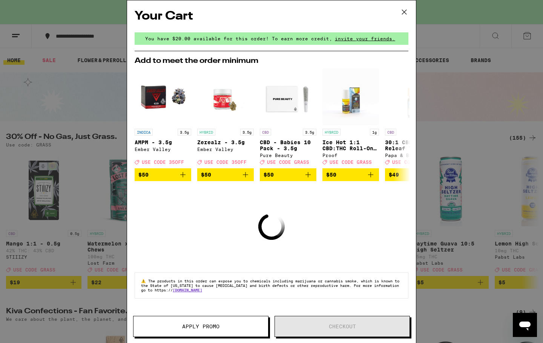
click at [482, 45] on div "Your Cart You have $20.00 available for this order! To earn more credit, invite…" at bounding box center [271, 171] width 543 height 343
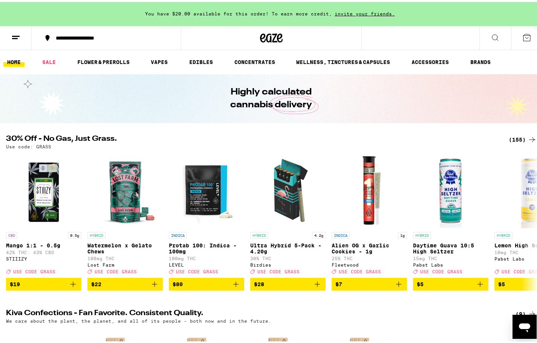
click at [8, 34] on button at bounding box center [16, 36] width 32 height 24
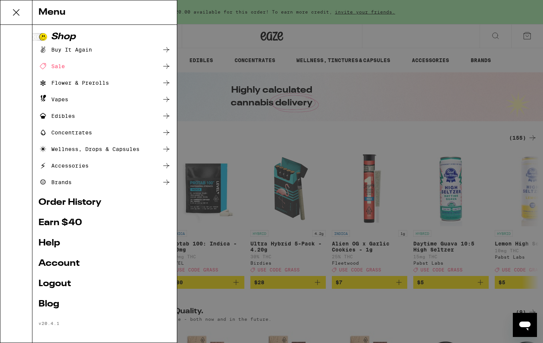
click at [69, 199] on link "Order History" at bounding box center [104, 202] width 132 height 9
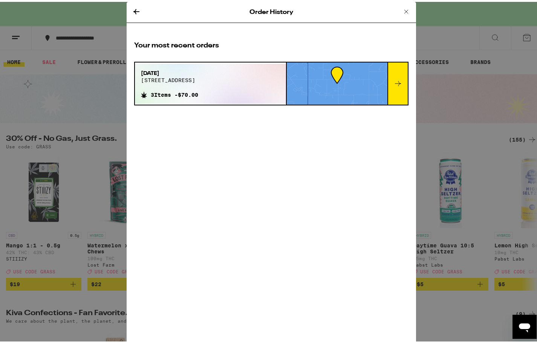
click at [169, 82] on div "[DATE][STREET_ADDRESS]" at bounding box center [169, 78] width 57 height 20
click at [391, 94] on div at bounding box center [397, 82] width 20 height 42
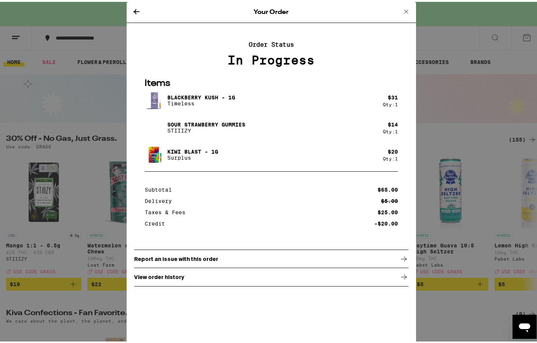
click at [216, 261] on div "Report an issue with this order" at bounding box center [271, 257] width 274 height 19
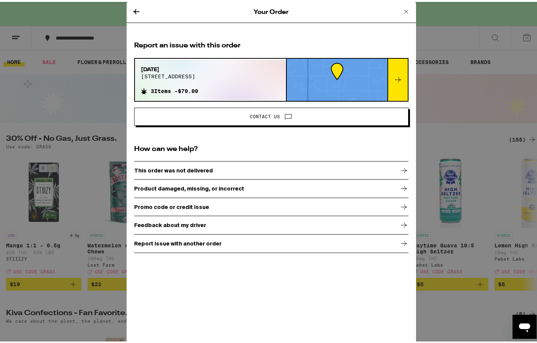
drag, startPoint x: 239, startPoint y: 60, endPoint x: 256, endPoint y: 84, distance: 29.7
click at [239, 60] on div "[DATE][STREET_ADDRESS] 3 Items - $70.00" at bounding box center [210, 78] width 151 height 40
click at [404, 76] on div at bounding box center [397, 78] width 20 height 42
click at [399, 78] on icon at bounding box center [398, 77] width 9 height 9
click at [382, 76] on div at bounding box center [337, 78] width 101 height 42
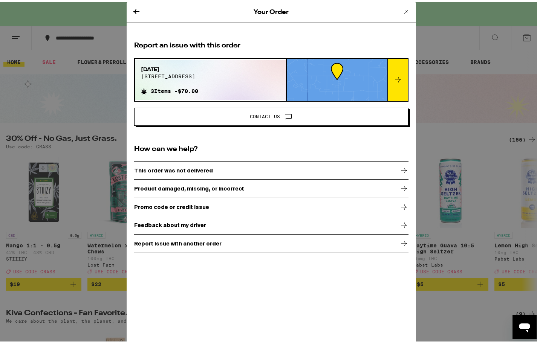
drag, startPoint x: 265, startPoint y: 67, endPoint x: 227, endPoint y: 71, distance: 37.9
click at [265, 67] on div "[DATE][STREET_ADDRESS] 3 Items - $70.00" at bounding box center [210, 78] width 151 height 40
click at [188, 70] on span "[DATE]" at bounding box center [169, 68] width 57 height 8
click at [400, 88] on div at bounding box center [397, 78] width 20 height 42
click at [400, 87] on div at bounding box center [397, 78] width 20 height 42
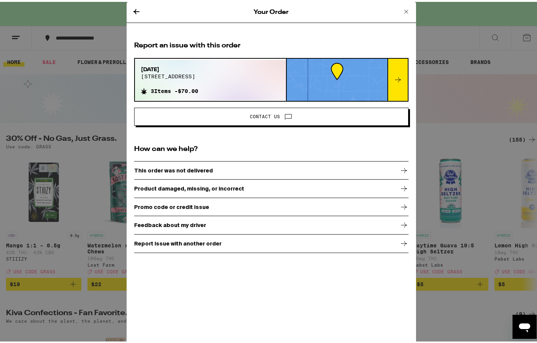
click at [395, 87] on div at bounding box center [397, 78] width 20 height 42
click at [402, 14] on button at bounding box center [406, 10] width 9 height 10
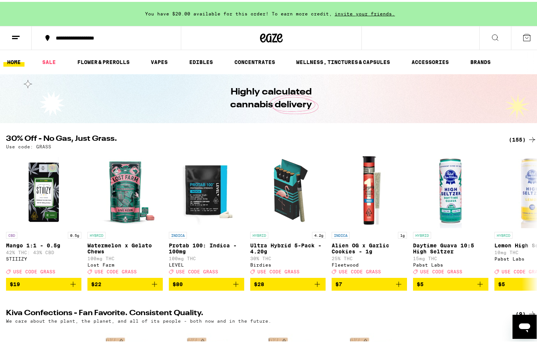
click at [405, 11] on div "Order History Your most recent orders [DATE] [STREET_ADDRESS] 3 Items - $70.00" at bounding box center [271, 171] width 543 height 343
click at [9, 32] on button at bounding box center [16, 36] width 32 height 24
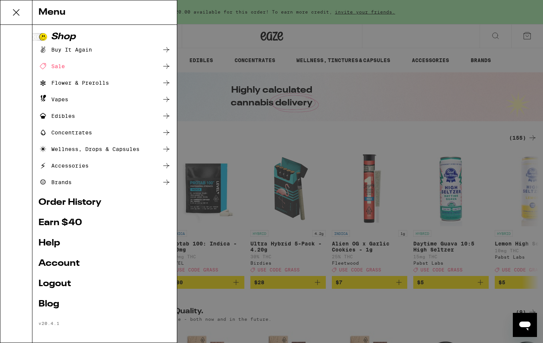
click at [51, 260] on link "Account" at bounding box center [104, 263] width 132 height 9
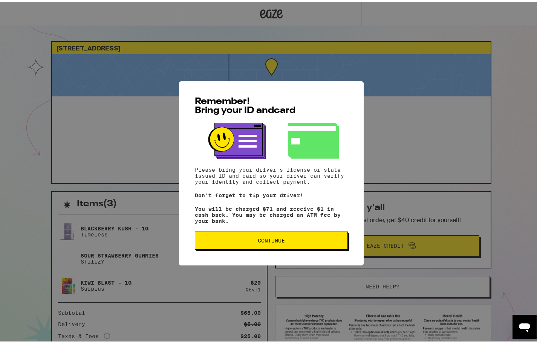
click at [423, 116] on div "Remember! Bring your ID and card Please bring your driver's license or state is…" at bounding box center [271, 171] width 543 height 343
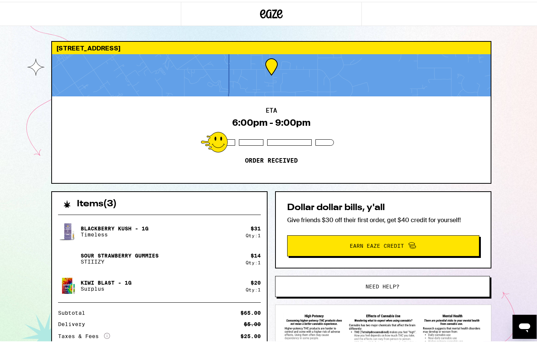
scroll to position [101, 0]
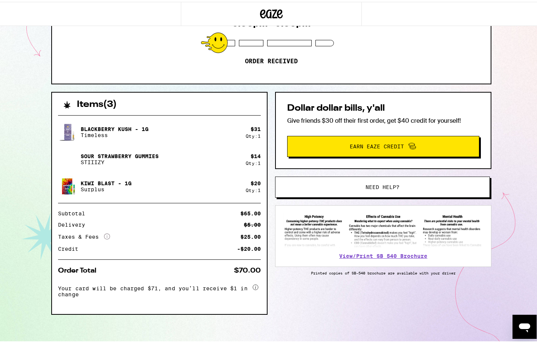
click at [184, 288] on span "Your card will be charged $71, and you’ll receive $1 in change" at bounding box center [154, 288] width 193 height 15
click at [104, 232] on icon "More Info" at bounding box center [107, 235] width 6 height 6
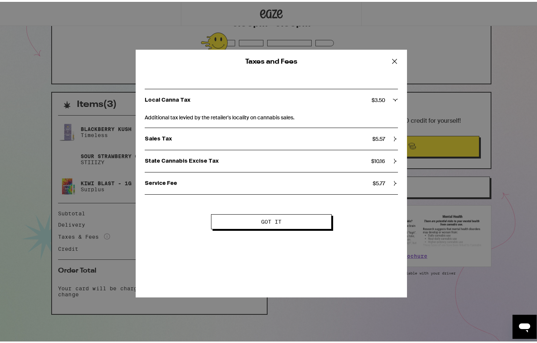
click at [104, 230] on div "Taxes and Fees Local Canna Tax $ 3.50 Additional tax levied by the retailer's l…" at bounding box center [271, 171] width 543 height 343
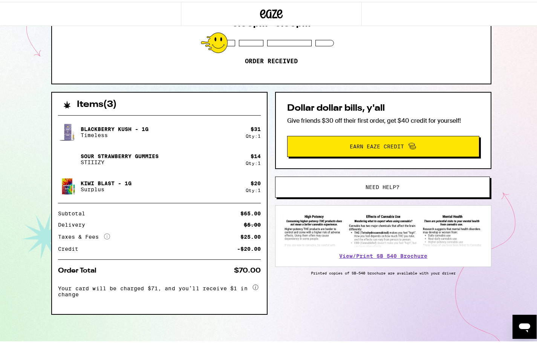
drag, startPoint x: 250, startPoint y: 289, endPoint x: 254, endPoint y: 285, distance: 5.4
click at [251, 289] on div at bounding box center [256, 286] width 10 height 11
click at [254, 285] on circle at bounding box center [255, 285] width 5 height 5
drag, startPoint x: 254, startPoint y: 285, endPoint x: 253, endPoint y: 280, distance: 5.3
click at [254, 284] on circle at bounding box center [255, 285] width 5 height 5
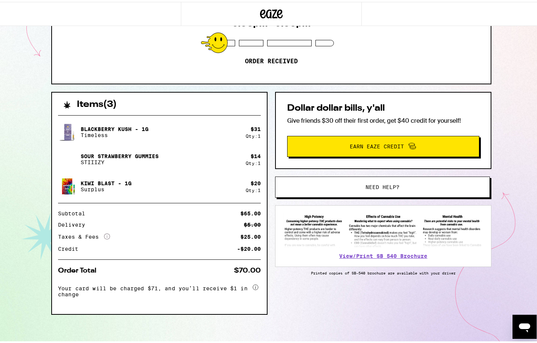
click at [255, 283] on circle at bounding box center [255, 285] width 5 height 5
click at [255, 285] on circle at bounding box center [255, 285] width 5 height 5
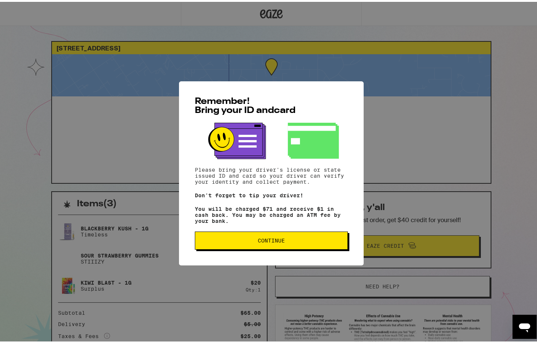
click at [290, 240] on span "Continue" at bounding box center [271, 238] width 140 height 5
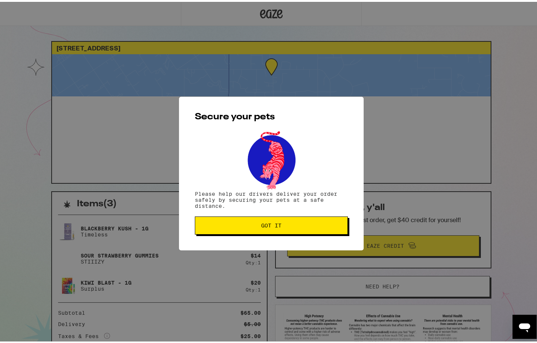
click at [287, 230] on button "Got it" at bounding box center [271, 224] width 153 height 18
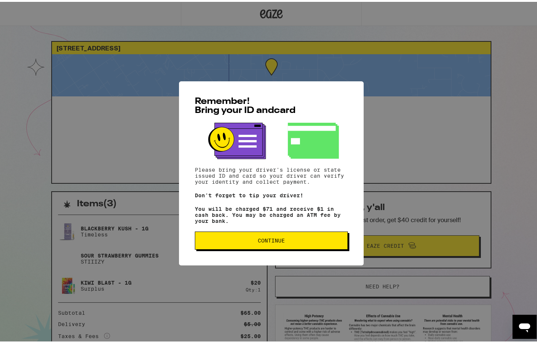
click at [159, 104] on div "Remember! Bring your ID and card Please bring your driver's license or state is…" at bounding box center [271, 171] width 543 height 343
drag, startPoint x: 49, startPoint y: 30, endPoint x: 54, endPoint y: 34, distance: 6.2
click at [49, 29] on div "Remember! Bring your ID and card Please bring your driver's license or state is…" at bounding box center [271, 171] width 543 height 343
click at [334, 246] on button "Continue" at bounding box center [271, 239] width 153 height 18
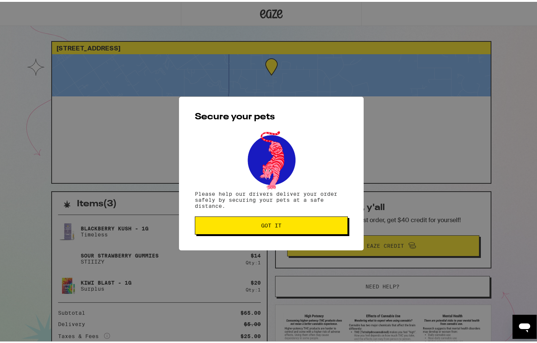
click at [328, 236] on div "Secure your pets Please help our drivers deliver your order safely by securing …" at bounding box center [271, 172] width 185 height 154
click at [326, 226] on span "Got it" at bounding box center [271, 223] width 140 height 5
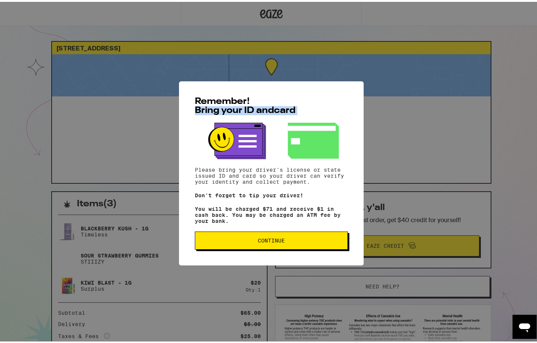
drag, startPoint x: 190, startPoint y: 107, endPoint x: 242, endPoint y: 114, distance: 51.8
click at [242, 114] on div "Remember! Bring your ID and card Please bring your driver's license or state is…" at bounding box center [271, 172] width 185 height 184
click at [191, 170] on div "Remember! Bring your ID and card Please bring your driver's license or state is…" at bounding box center [271, 172] width 185 height 184
click at [268, 239] on span "Continue" at bounding box center [271, 238] width 27 height 5
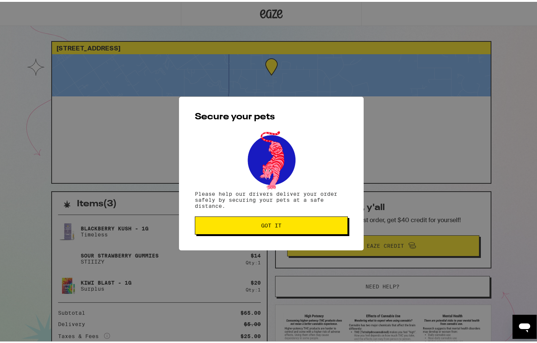
click at [266, 228] on button "Got it" at bounding box center [271, 224] width 153 height 18
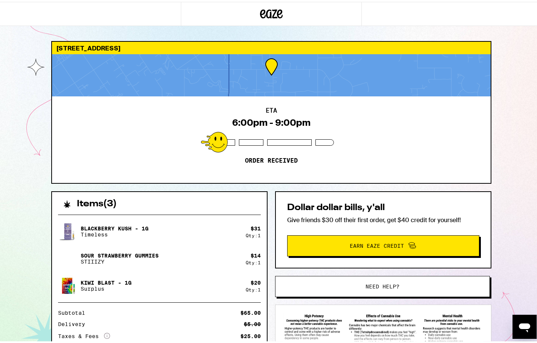
scroll to position [101, 0]
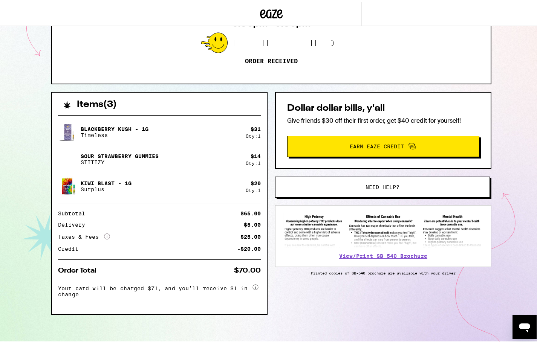
click at [356, 193] on button "Need help?" at bounding box center [382, 185] width 215 height 21
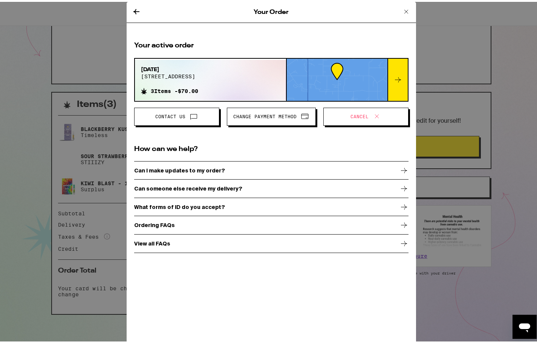
click at [287, 119] on span "Change Payment Method" at bounding box center [271, 115] width 76 height 10
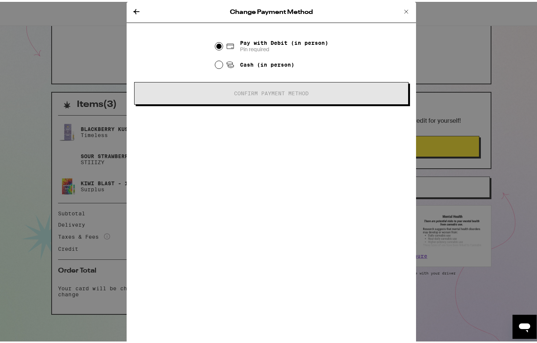
click at [131, 4] on div "Change Payment Method" at bounding box center [271, 10] width 289 height 21
click at [133, 10] on icon at bounding box center [136, 9] width 6 height 5
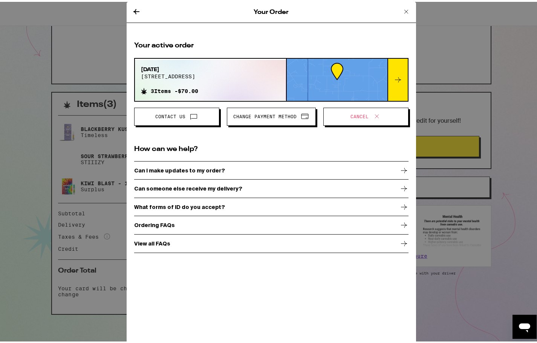
click at [358, 115] on span "Cancel" at bounding box center [360, 115] width 18 height 5
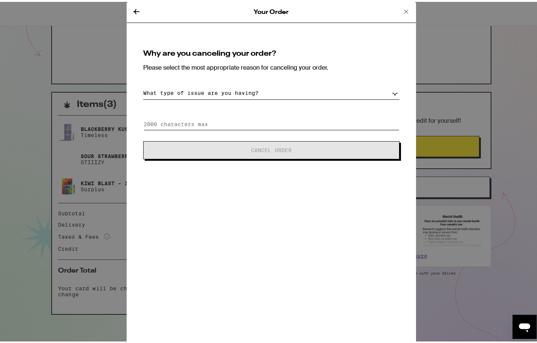
click at [291, 126] on input at bounding box center [271, 122] width 256 height 11
type input "i forgot to add some items"
click at [323, 96] on select "What type of issue are you having? Order taking too long Order arriving too soo…" at bounding box center [271, 91] width 256 height 13
select select "change-order"
click at [143, 85] on select "What type of issue are you having? Order taking too long Order arriving too soo…" at bounding box center [271, 91] width 256 height 13
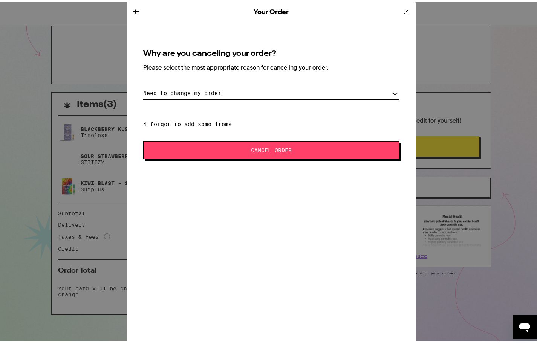
click at [233, 146] on span "Cancel Order" at bounding box center [271, 148] width 195 height 5
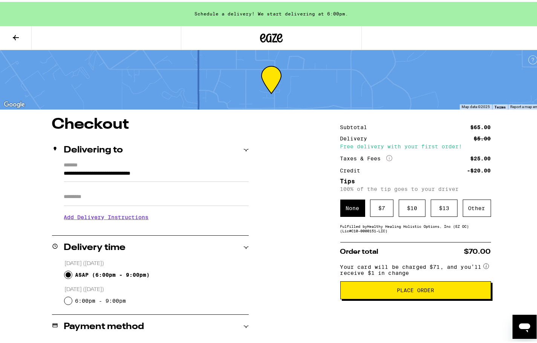
scroll to position [164, 0]
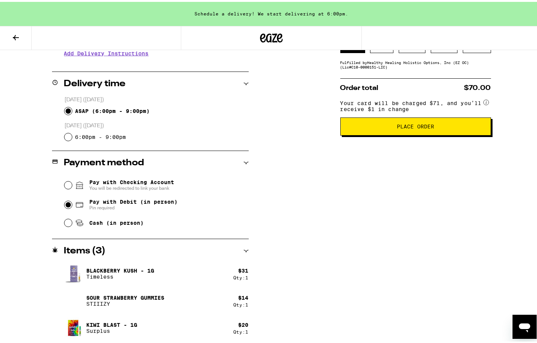
click at [92, 179] on span "Pay with Checking Account You will be redirected to link your bank" at bounding box center [131, 184] width 85 height 12
click at [72, 180] on input "Pay with Checking Account You will be redirected to link your bank" at bounding box center [68, 184] width 8 height 8
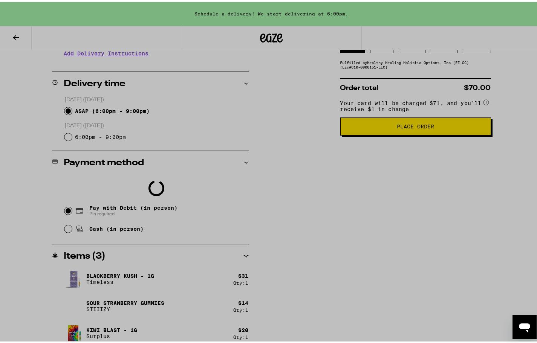
click at [443, 296] on div at bounding box center [271, 171] width 543 height 343
click at [329, 57] on iframe at bounding box center [271, 186] width 141 height 259
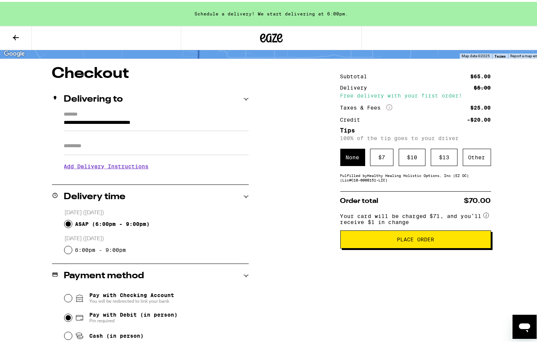
scroll to position [13, 0]
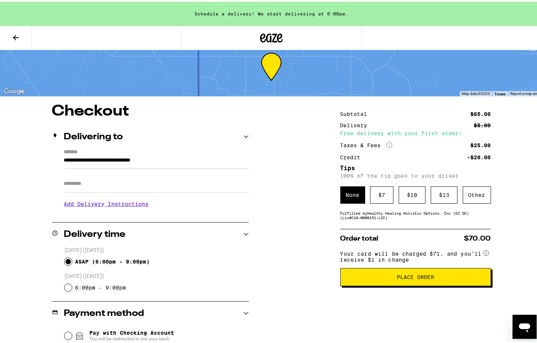
click at [245, 136] on icon at bounding box center [245, 135] width 5 height 2
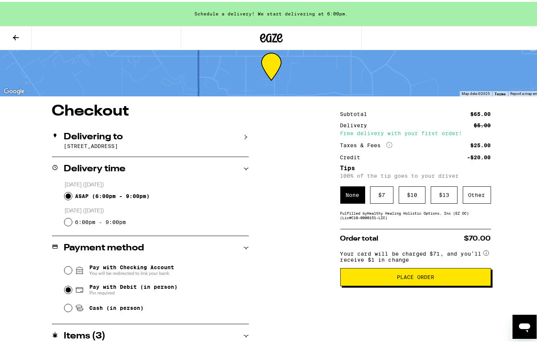
scroll to position [0, 0]
